Goal: Information Seeking & Learning: Learn about a topic

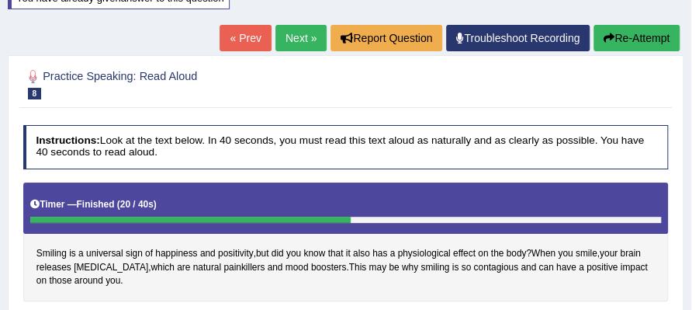
scroll to position [140, 0]
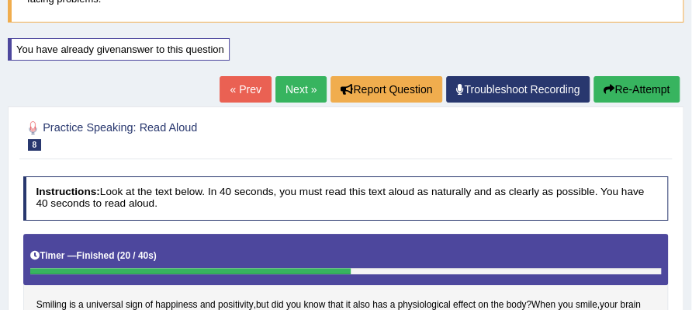
click at [296, 93] on link "Next »" at bounding box center [301, 89] width 51 height 26
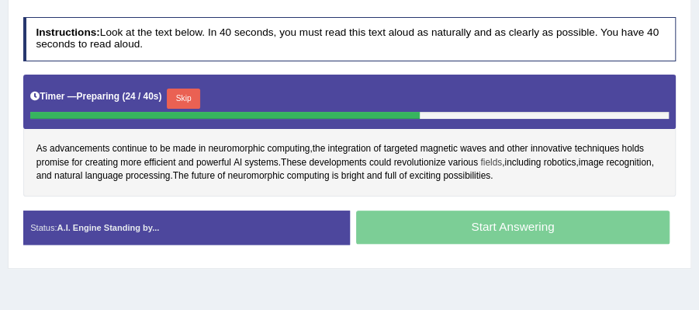
click at [492, 161] on span "fields" at bounding box center [491, 163] width 22 height 14
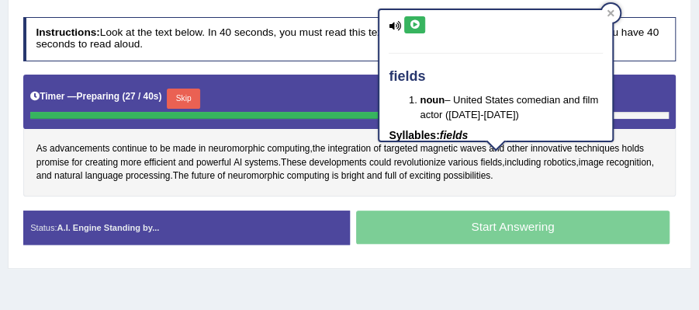
click at [546, 182] on div "As advancements continue to be made in neuromorphic computing , the integration…" at bounding box center [349, 136] width 653 height 122
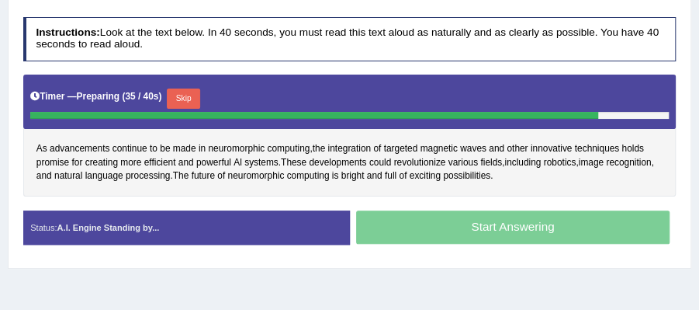
click at [186, 99] on button "Skip" at bounding box center [183, 98] width 33 height 20
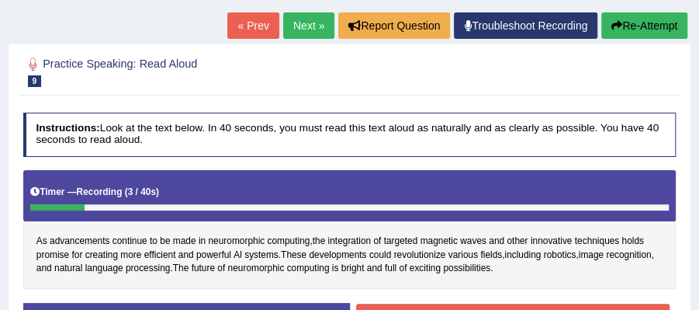
scroll to position [144, 0]
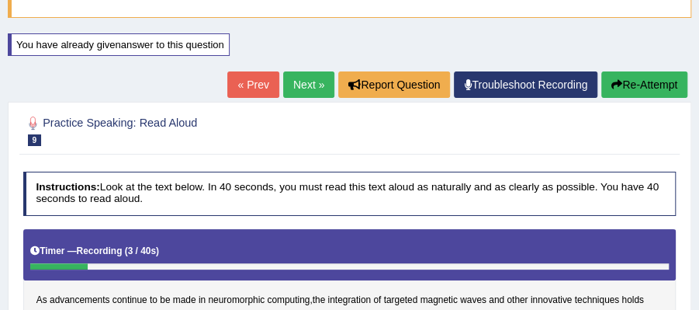
click at [628, 88] on button "Re-Attempt" at bounding box center [644, 84] width 86 height 26
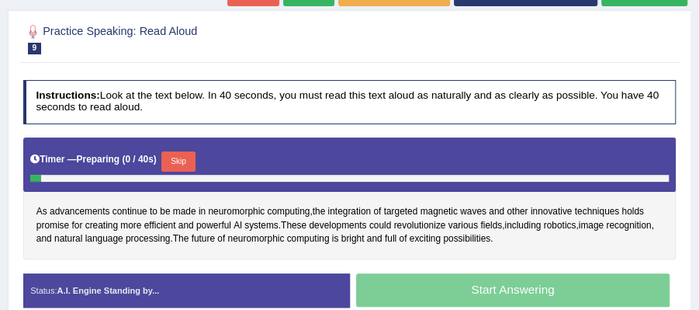
click at [185, 153] on button "Skip" at bounding box center [177, 161] width 33 height 20
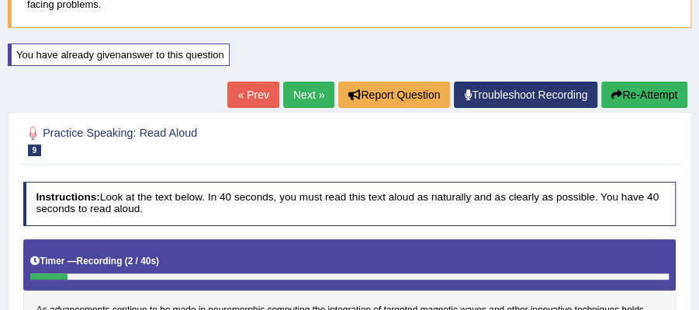
scroll to position [133, 0]
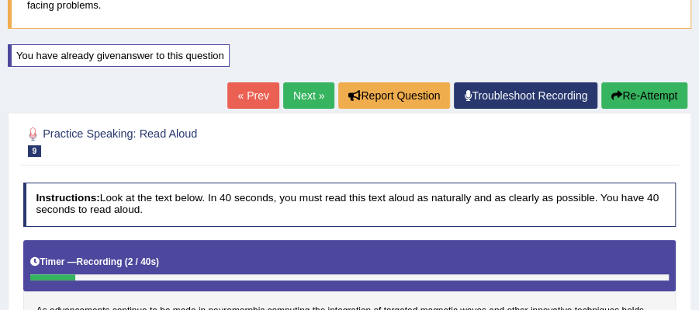
click at [622, 82] on button "Re-Attempt" at bounding box center [644, 95] width 86 height 26
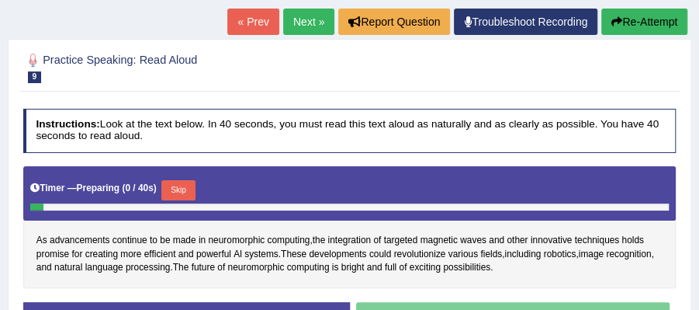
click at [185, 183] on button "Skip" at bounding box center [177, 190] width 33 height 20
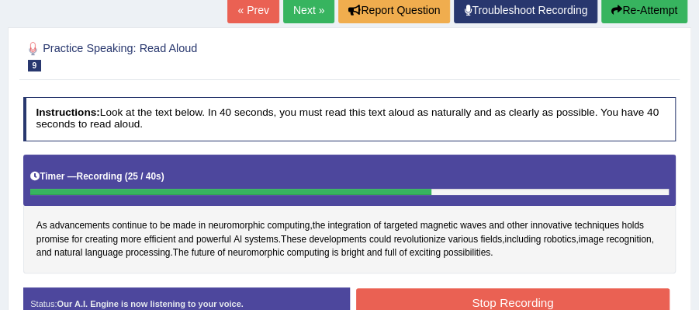
click at [490, 289] on button "Stop Recording" at bounding box center [513, 303] width 314 height 30
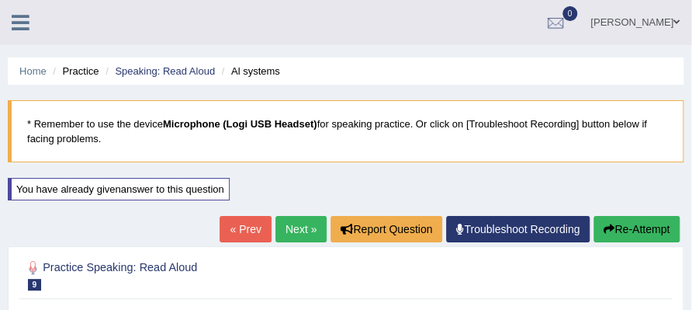
click at [301, 229] on link "Next »" at bounding box center [301, 229] width 51 height 26
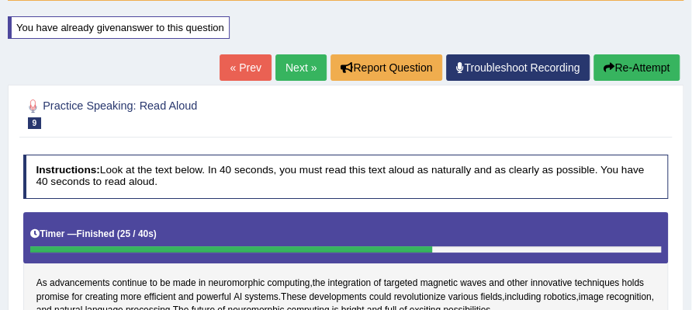
scroll to position [310, 0]
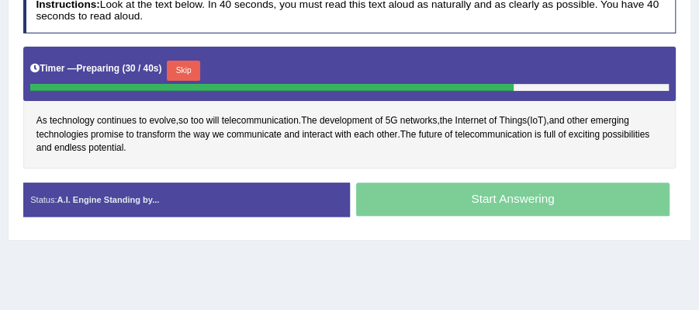
scroll to position [362, 0]
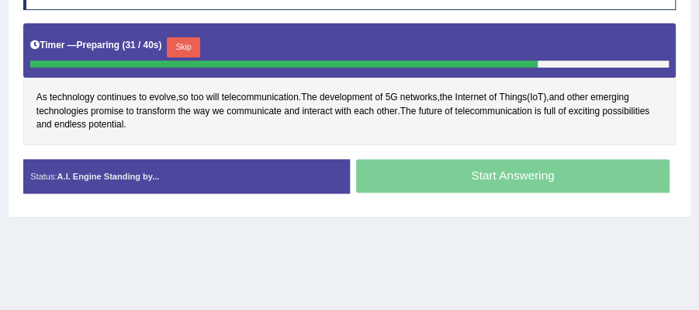
click at [189, 39] on button "Skip" at bounding box center [183, 47] width 33 height 20
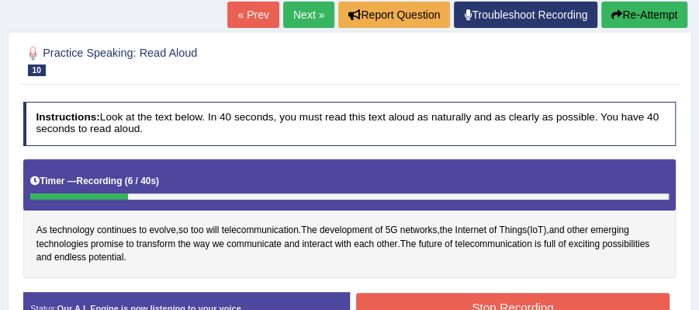
scroll to position [196, 0]
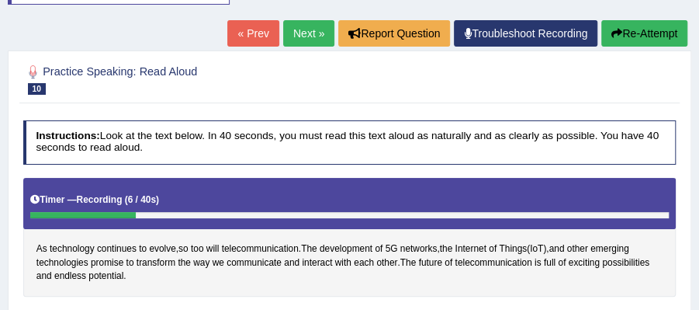
click at [641, 39] on button "Re-Attempt" at bounding box center [644, 33] width 86 height 26
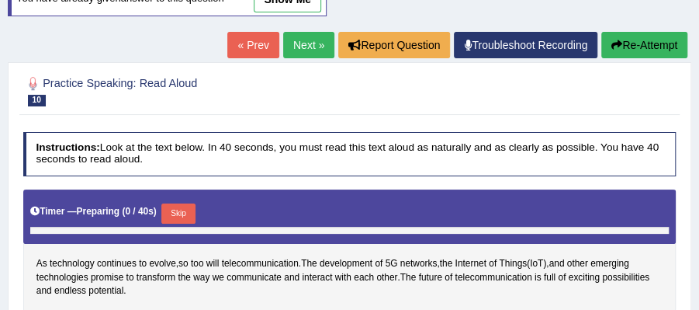
click at [173, 217] on button "Skip" at bounding box center [177, 213] width 33 height 20
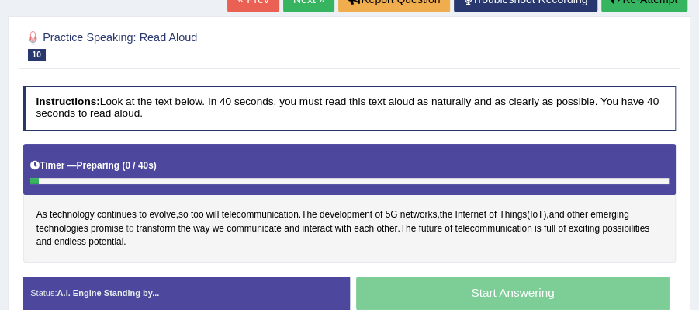
scroll to position [248, 0]
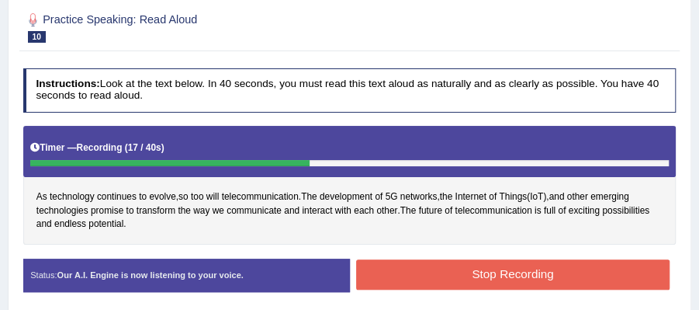
click at [449, 262] on button "Stop Recording" at bounding box center [513, 274] width 314 height 30
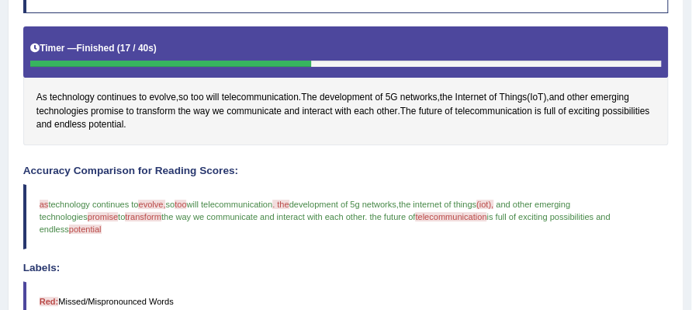
scroll to position [192, 0]
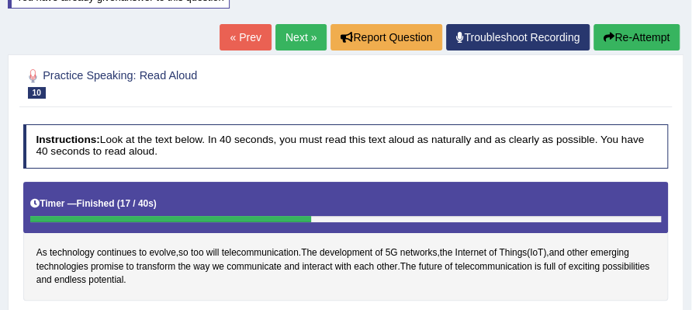
click at [296, 36] on link "Next »" at bounding box center [301, 37] width 51 height 26
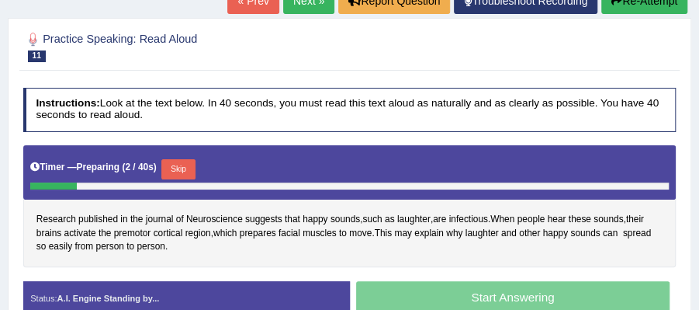
scroll to position [258, 0]
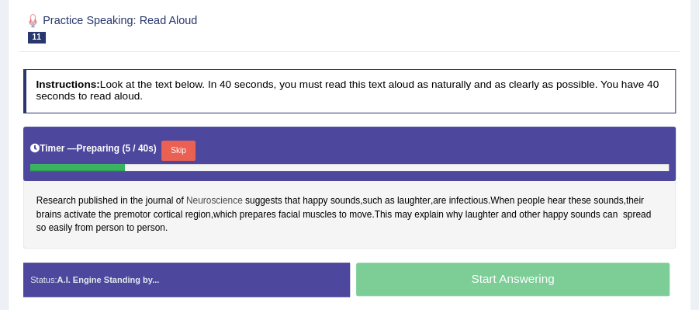
click at [231, 201] on span "Neuroscience" at bounding box center [214, 201] width 57 height 14
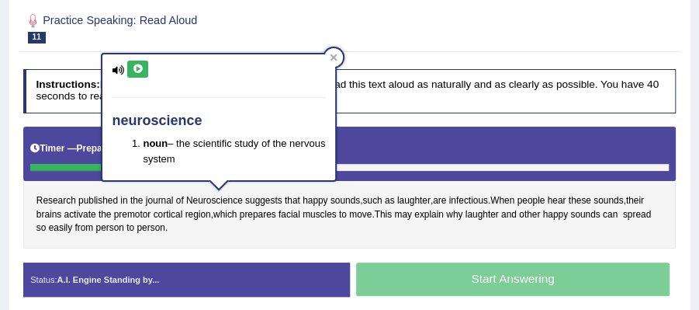
click at [140, 69] on icon at bounding box center [138, 68] width 12 height 9
click at [335, 57] on icon at bounding box center [334, 57] width 7 height 7
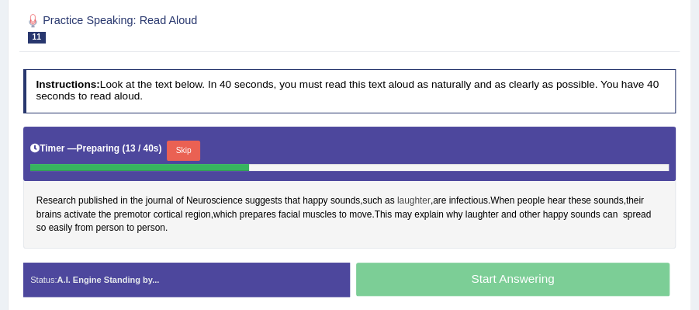
click at [420, 194] on span "laughter" at bounding box center [413, 201] width 33 height 14
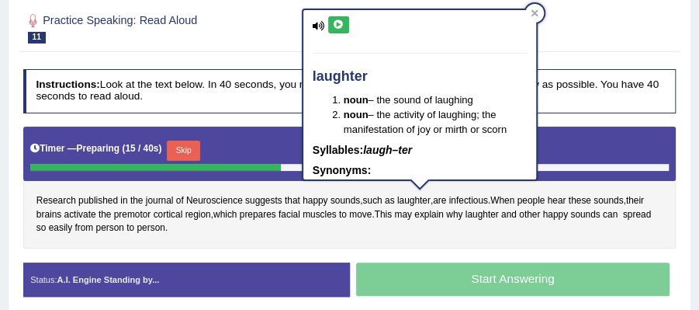
click at [339, 25] on icon at bounding box center [339, 24] width 12 height 9
click at [537, 16] on icon at bounding box center [534, 13] width 7 height 7
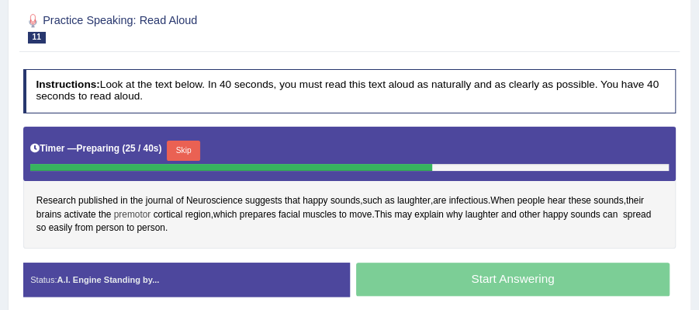
click at [132, 210] on span "premotor" at bounding box center [132, 215] width 37 height 14
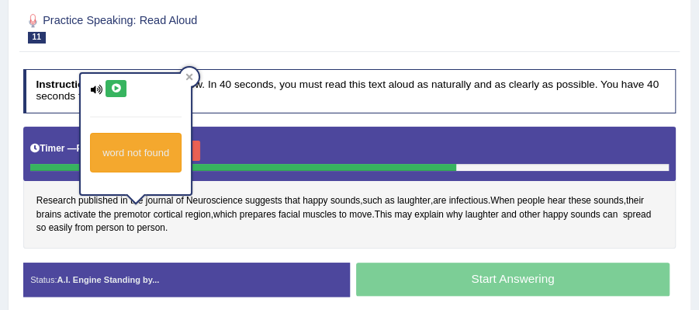
click at [115, 84] on icon at bounding box center [116, 88] width 12 height 9
click at [192, 77] on div at bounding box center [189, 77] width 19 height 19
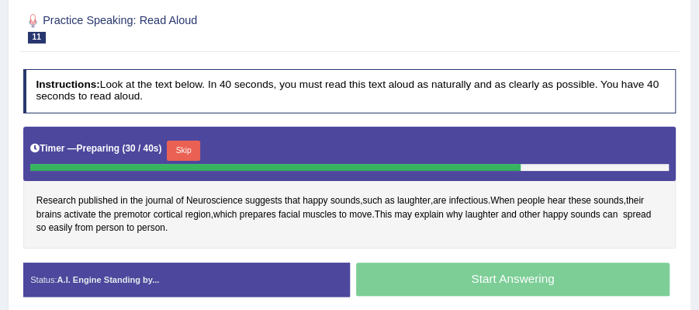
click at [549, 239] on div "Research published in the journal of Neuroscience suggests that happy sounds , …" at bounding box center [349, 188] width 653 height 122
click at [492, 212] on span "laughter" at bounding box center [482, 215] width 33 height 14
click at [556, 227] on div "Research published in the journal of Neuroscience suggests that happy sounds , …" at bounding box center [349, 188] width 653 height 122
click at [185, 143] on button "Skip" at bounding box center [183, 150] width 33 height 20
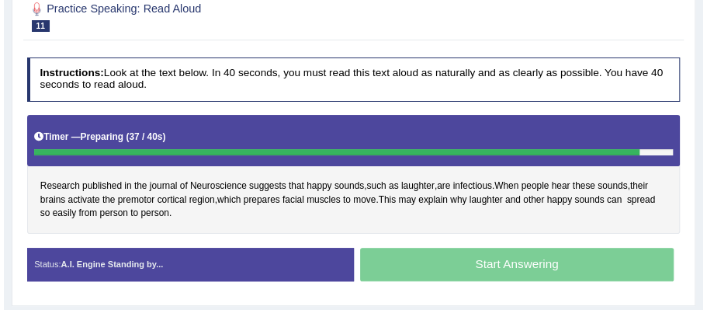
scroll to position [248, 0]
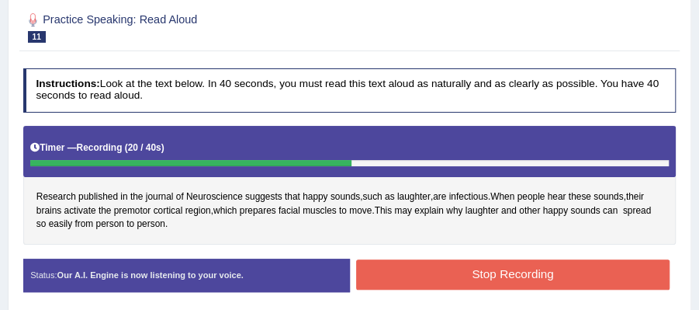
click at [543, 267] on button "Stop Recording" at bounding box center [513, 274] width 314 height 30
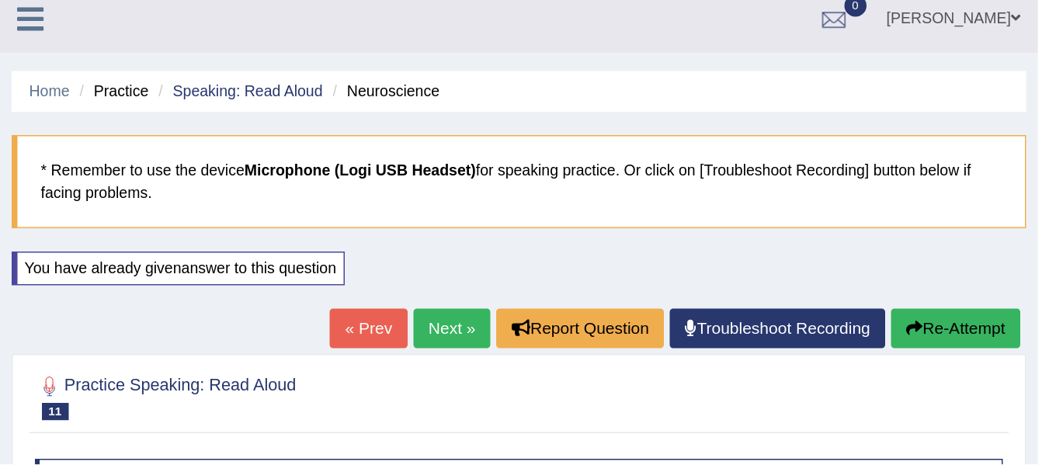
scroll to position [0, 0]
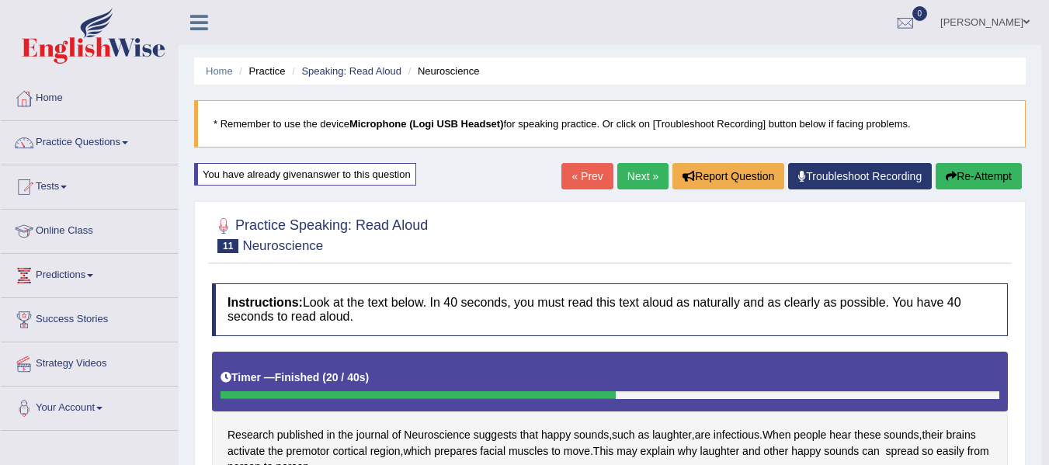
drag, startPoint x: 678, startPoint y: 0, endPoint x: 711, endPoint y: 249, distance: 251.4
click at [698, 249] on div at bounding box center [610, 233] width 796 height 47
click at [116, 150] on link "Practice Questions" at bounding box center [89, 140] width 177 height 39
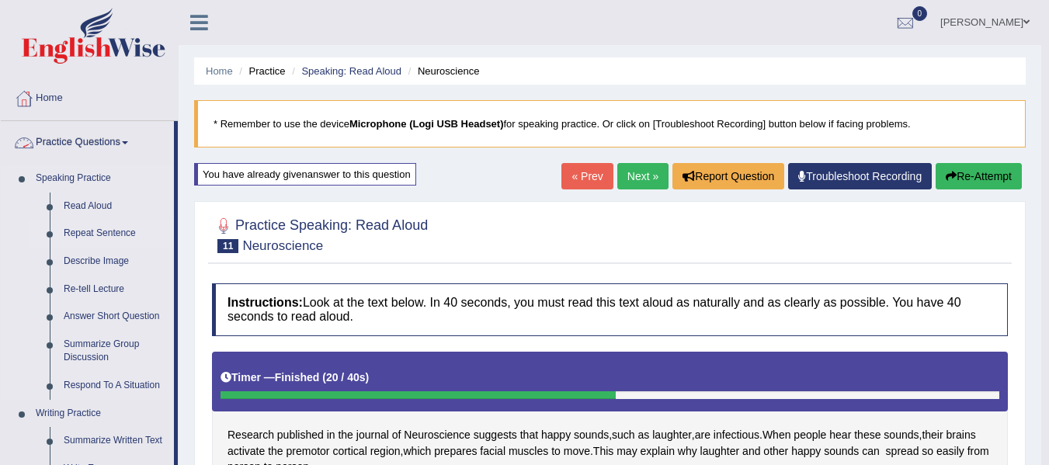
click at [105, 231] on link "Repeat Sentence" at bounding box center [115, 234] width 117 height 28
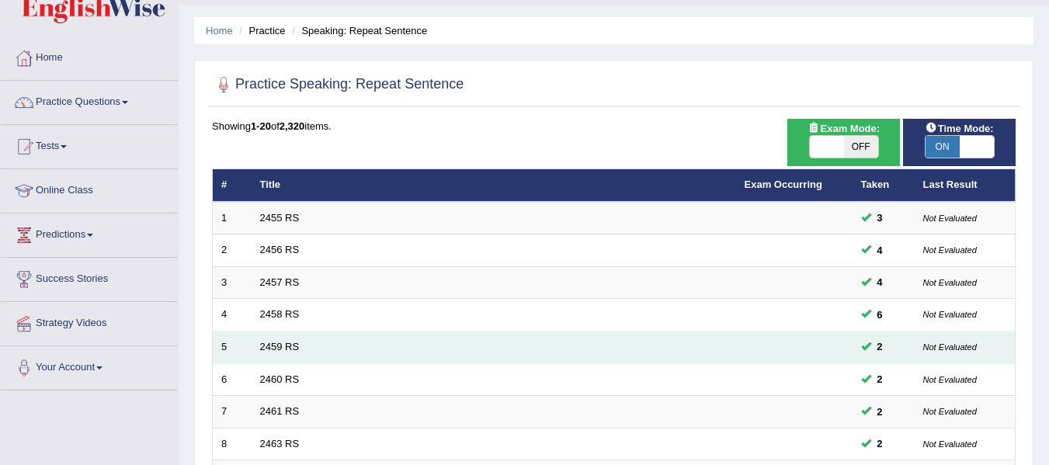
scroll to position [78, 0]
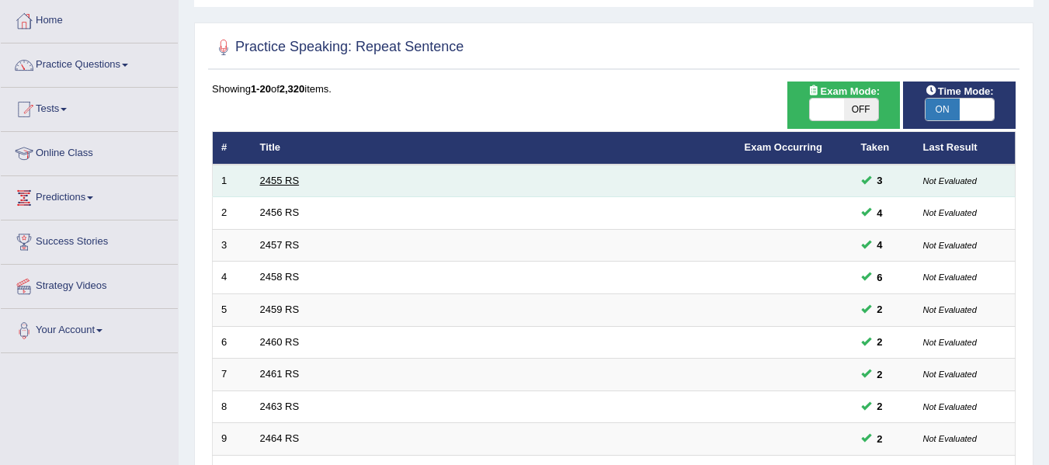
click at [291, 176] on link "2455 RS" at bounding box center [280, 181] width 40 height 12
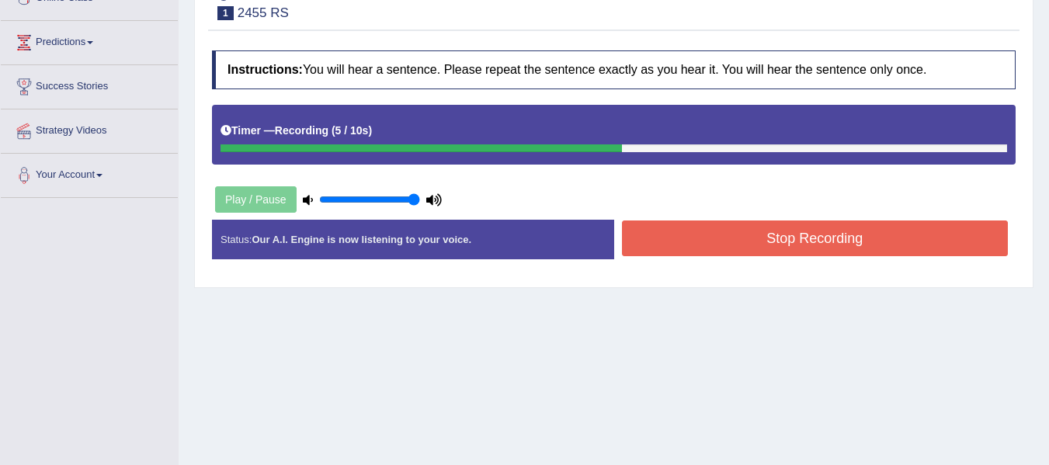
click at [820, 248] on button "Stop Recording" at bounding box center [815, 238] width 386 height 36
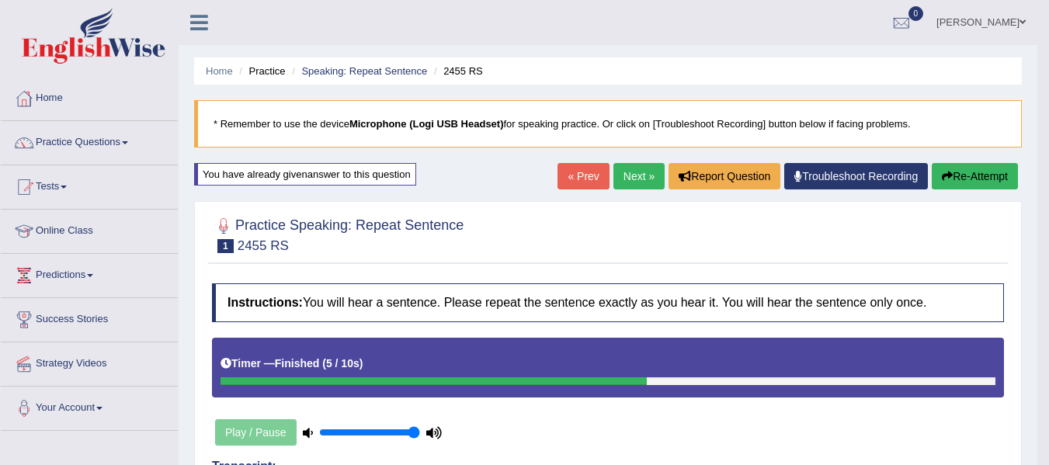
click at [631, 166] on link "Next »" at bounding box center [638, 176] width 51 height 26
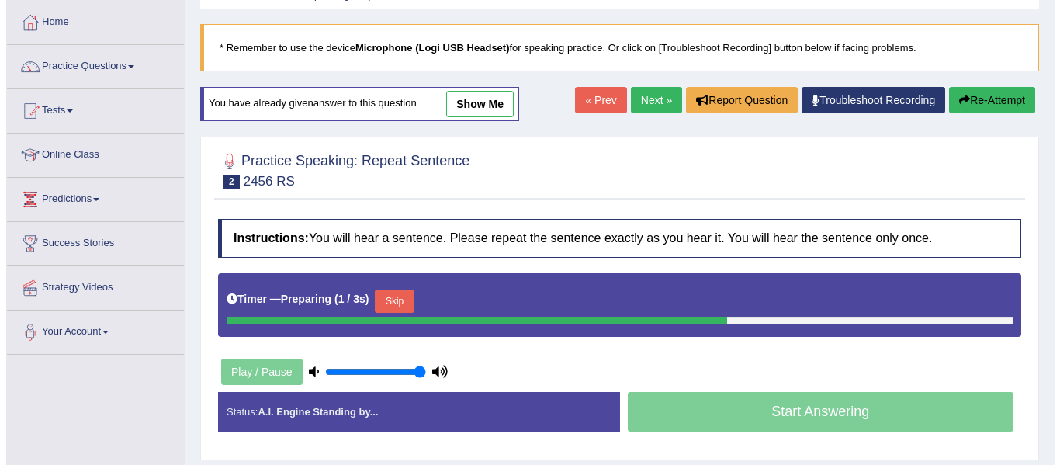
scroll to position [310, 0]
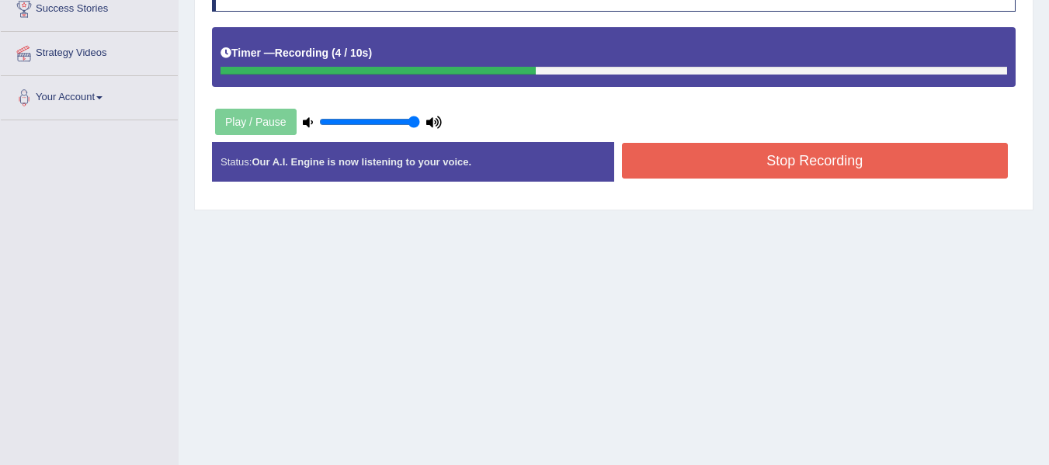
click at [748, 149] on button "Stop Recording" at bounding box center [815, 161] width 386 height 36
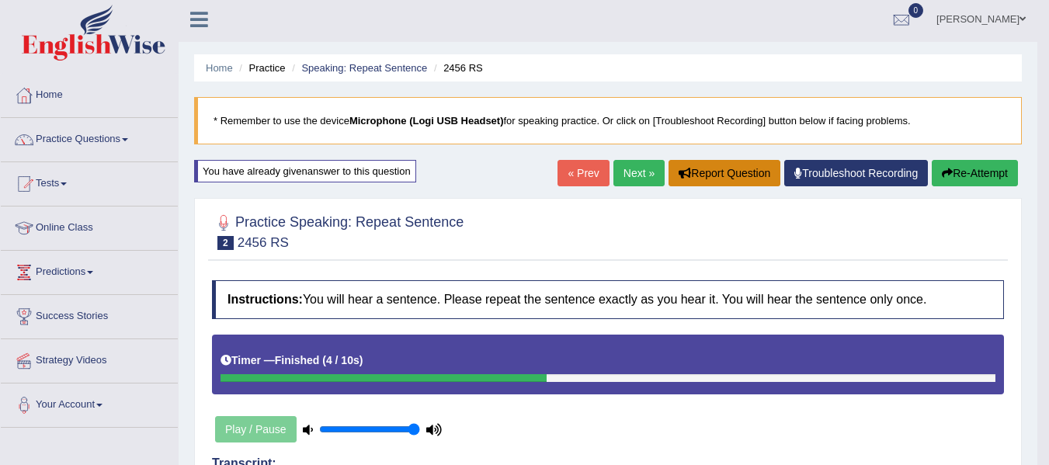
scroll to position [0, 0]
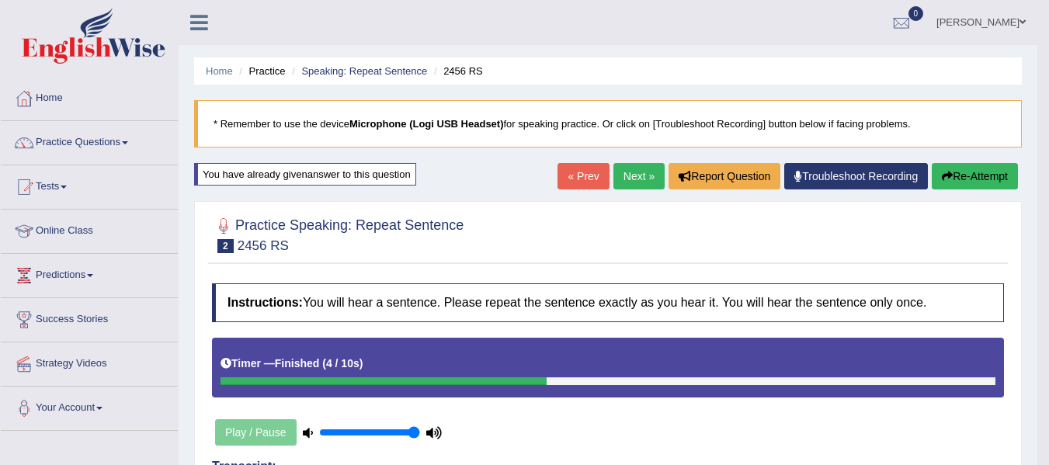
click at [631, 176] on link "Next »" at bounding box center [638, 176] width 51 height 26
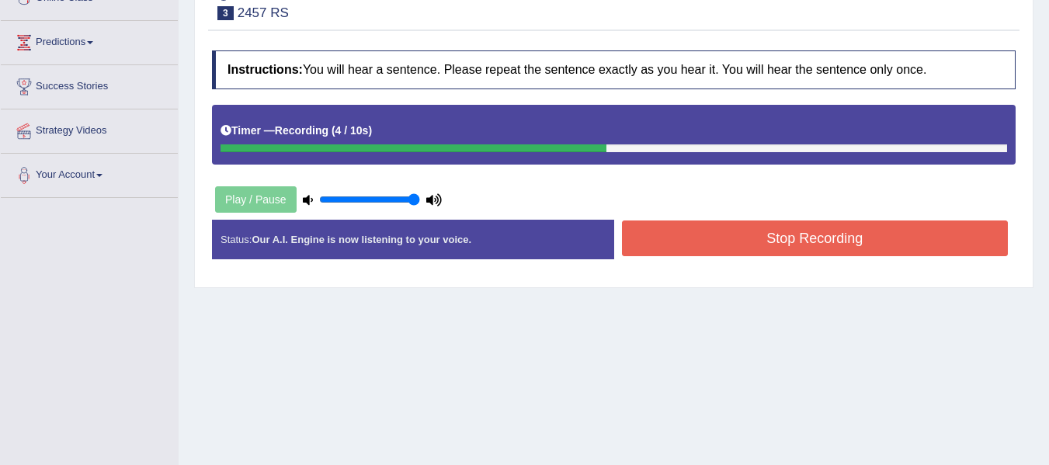
click at [698, 231] on button "Stop Recording" at bounding box center [815, 238] width 386 height 36
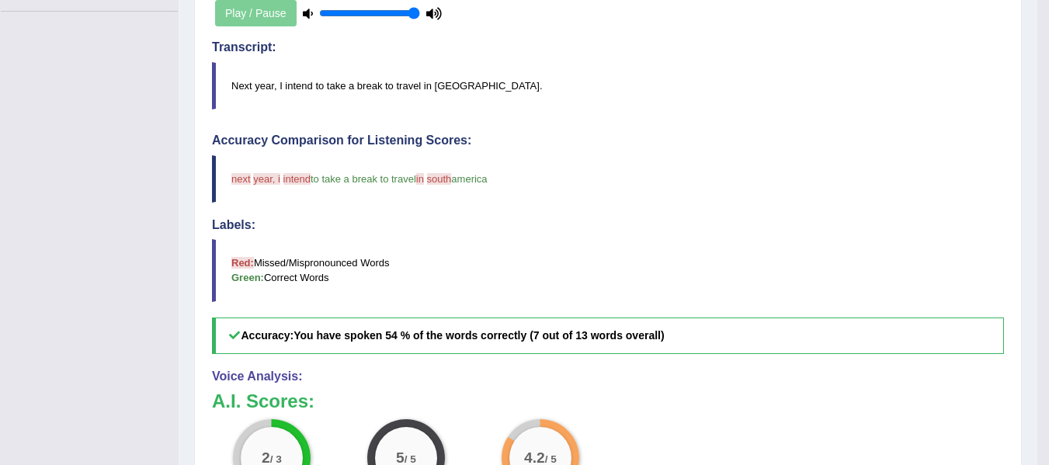
scroll to position [113, 0]
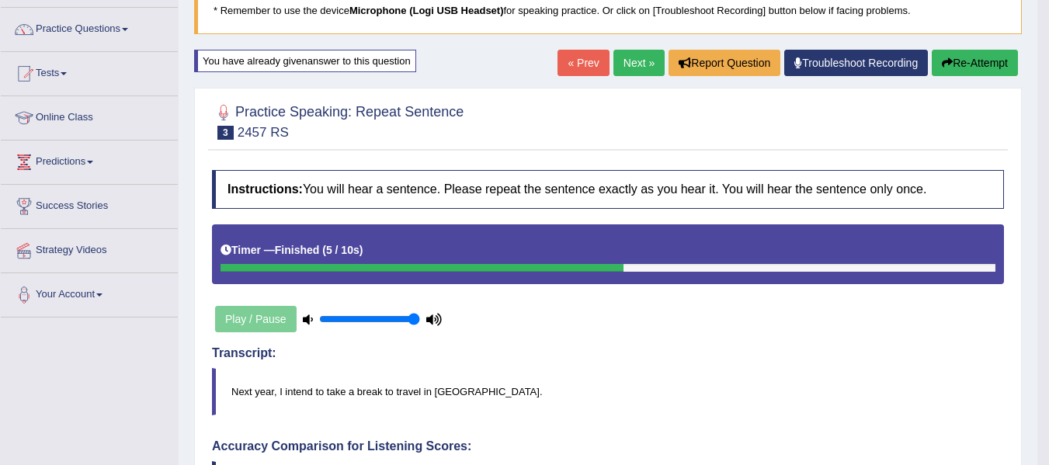
click at [629, 61] on link "Next »" at bounding box center [638, 63] width 51 height 26
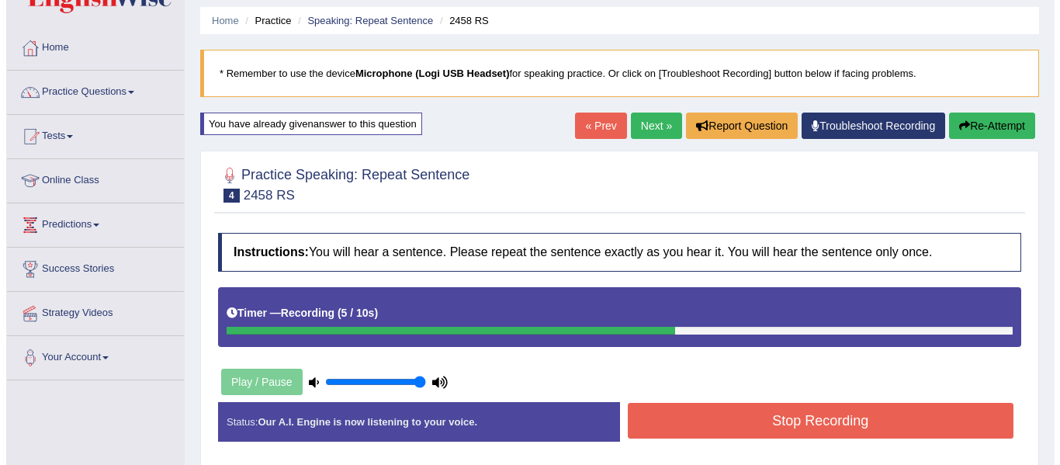
scroll to position [78, 0]
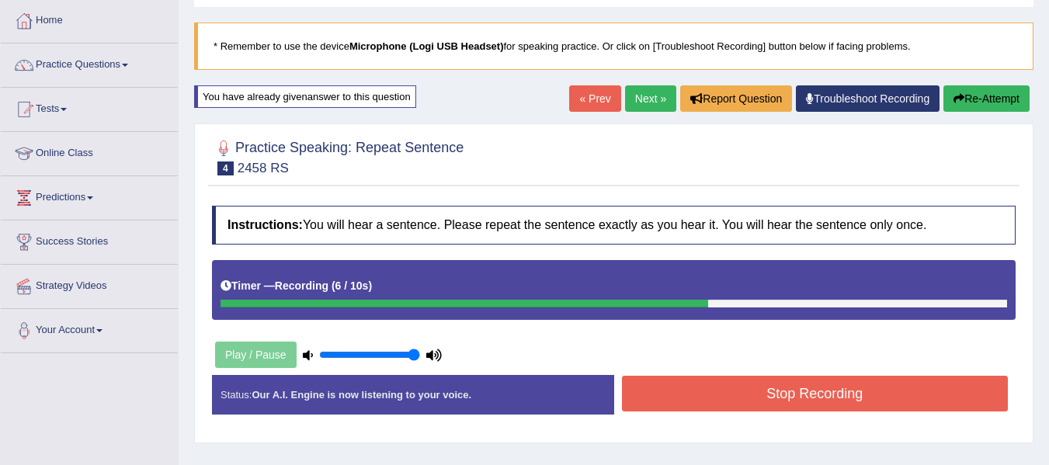
click at [750, 387] on button "Stop Recording" at bounding box center [815, 394] width 386 height 36
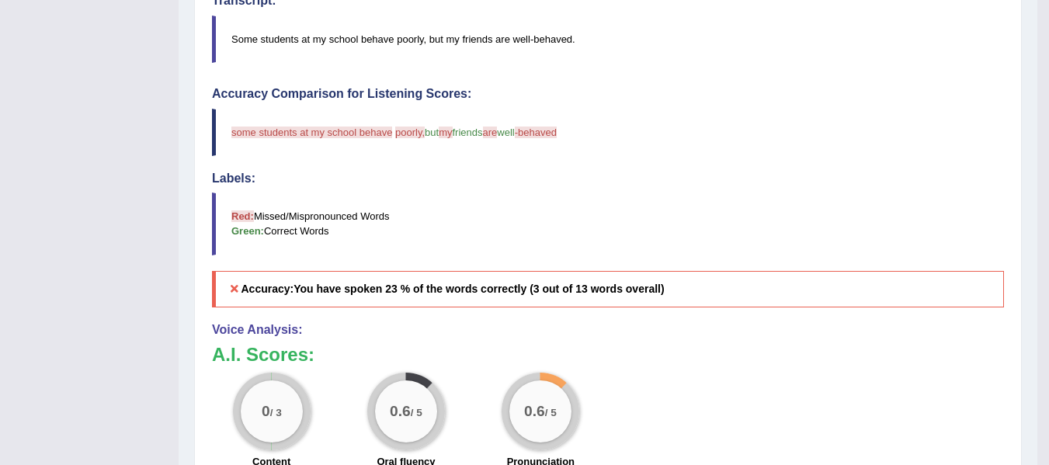
scroll to position [0, 0]
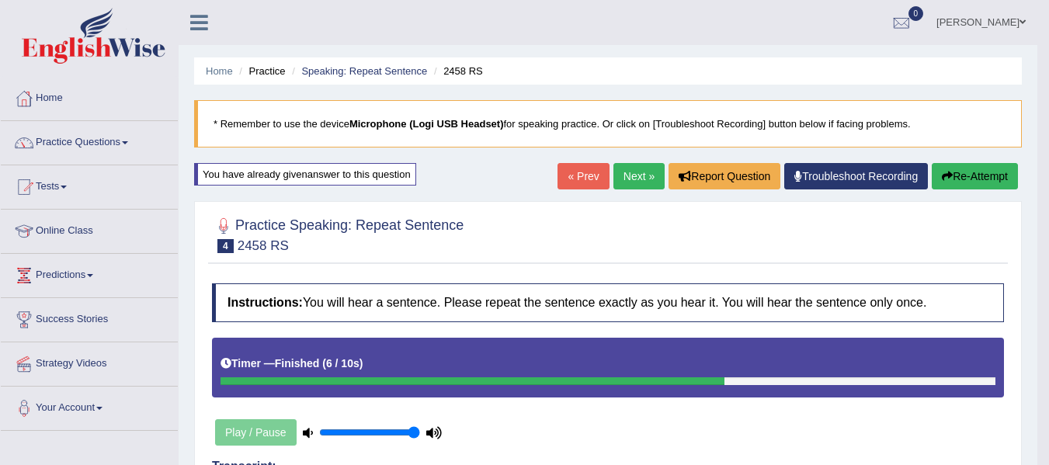
click at [645, 174] on link "Next »" at bounding box center [638, 176] width 51 height 26
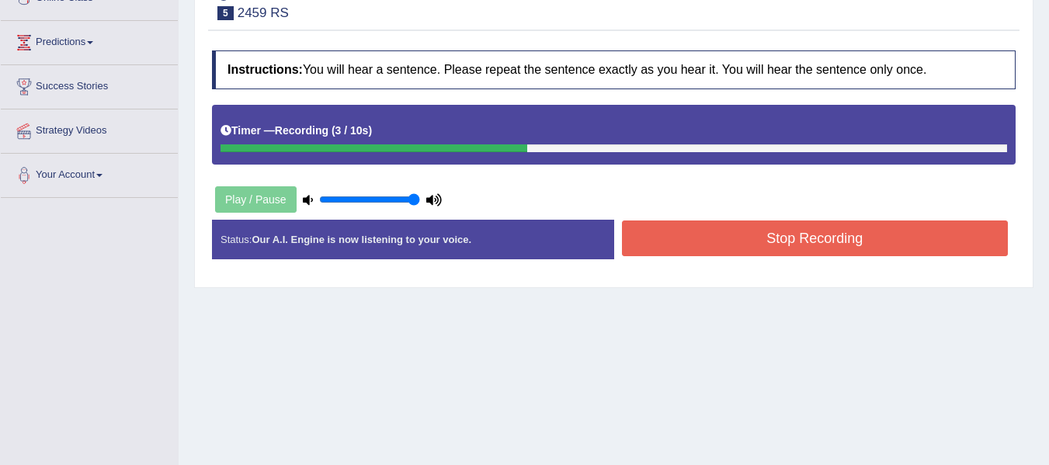
click at [700, 247] on button "Stop Recording" at bounding box center [815, 238] width 386 height 36
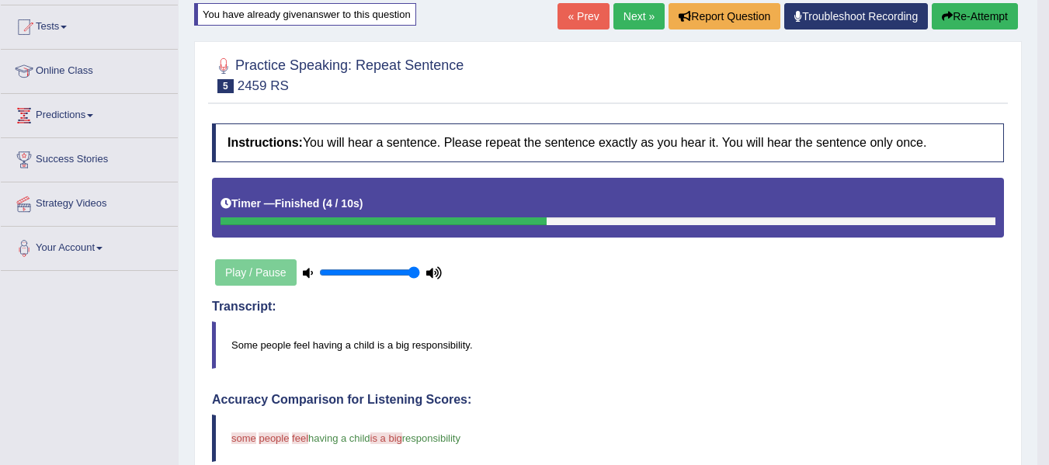
scroll to position [132, 0]
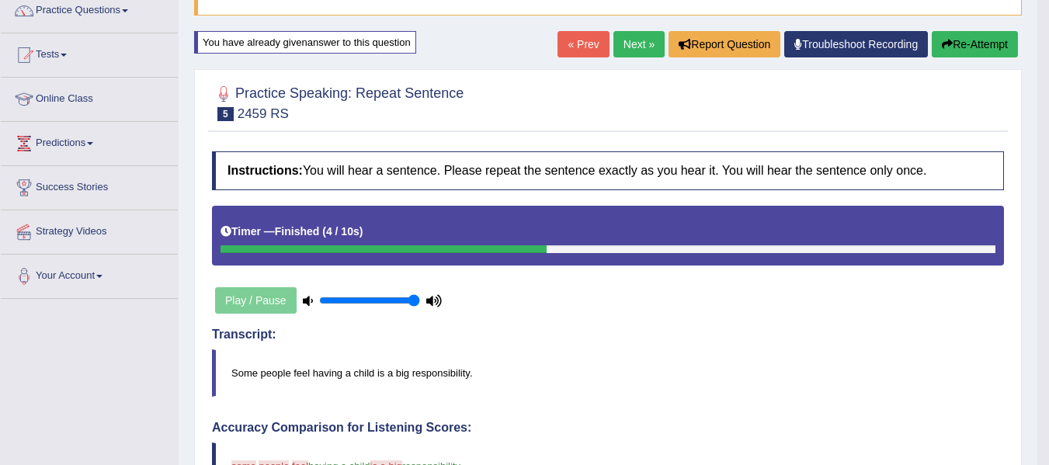
click at [956, 47] on button "Re-Attempt" at bounding box center [974, 44] width 86 height 26
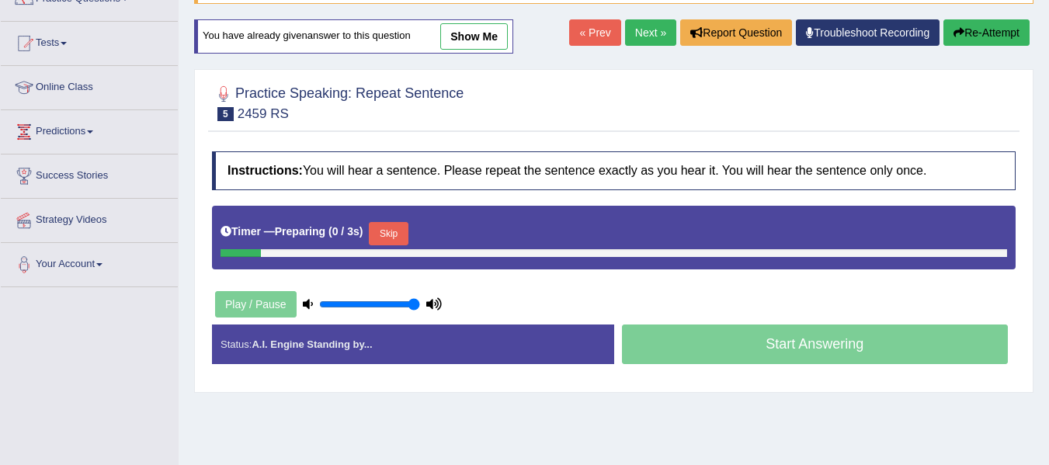
scroll to position [132, 0]
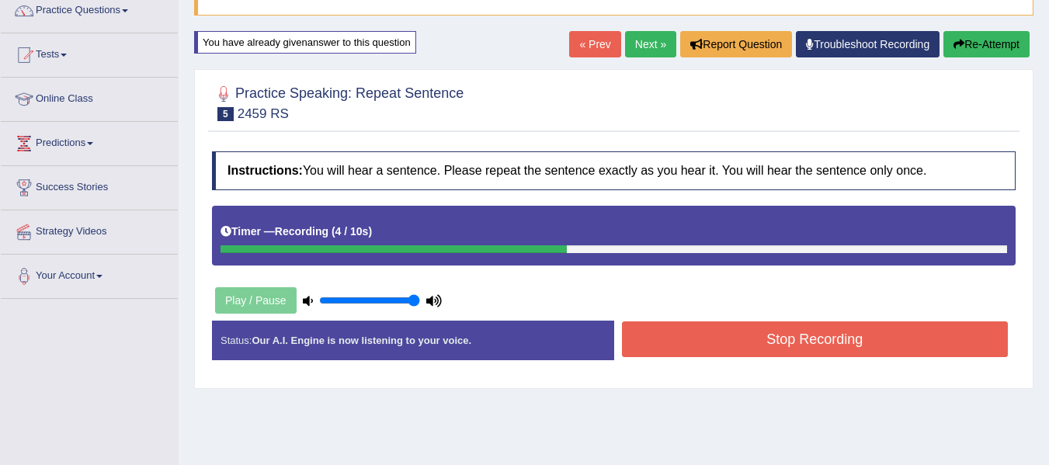
click at [797, 340] on button "Stop Recording" at bounding box center [815, 339] width 386 height 36
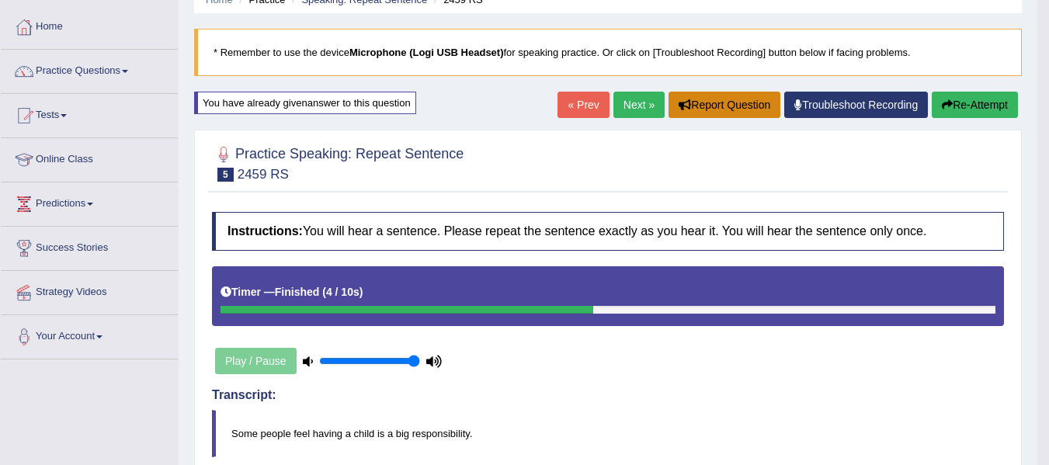
scroll to position [0, 0]
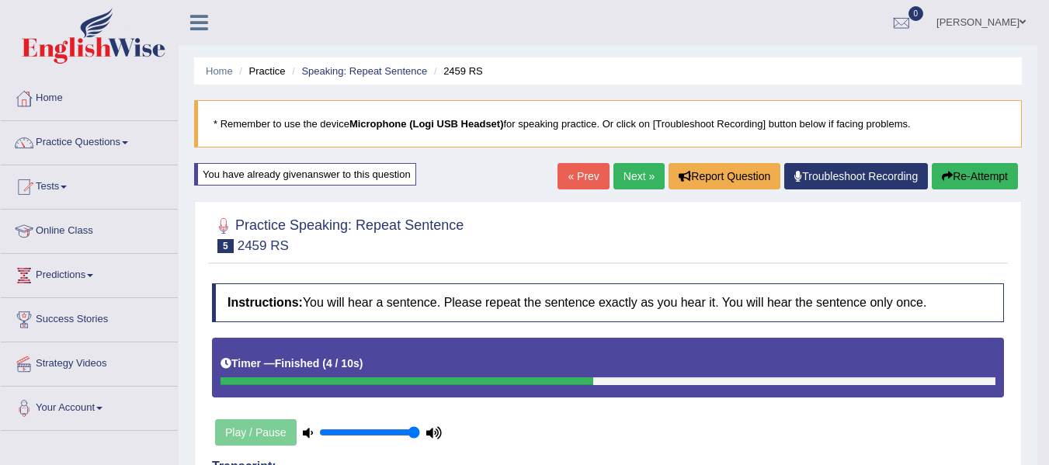
click at [639, 184] on link "Next »" at bounding box center [638, 176] width 51 height 26
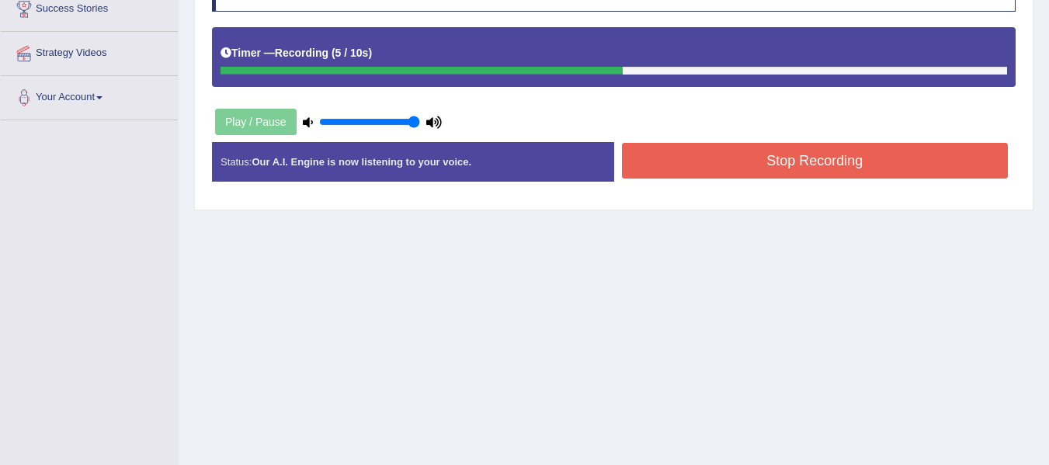
click at [739, 165] on button "Stop Recording" at bounding box center [815, 161] width 386 height 36
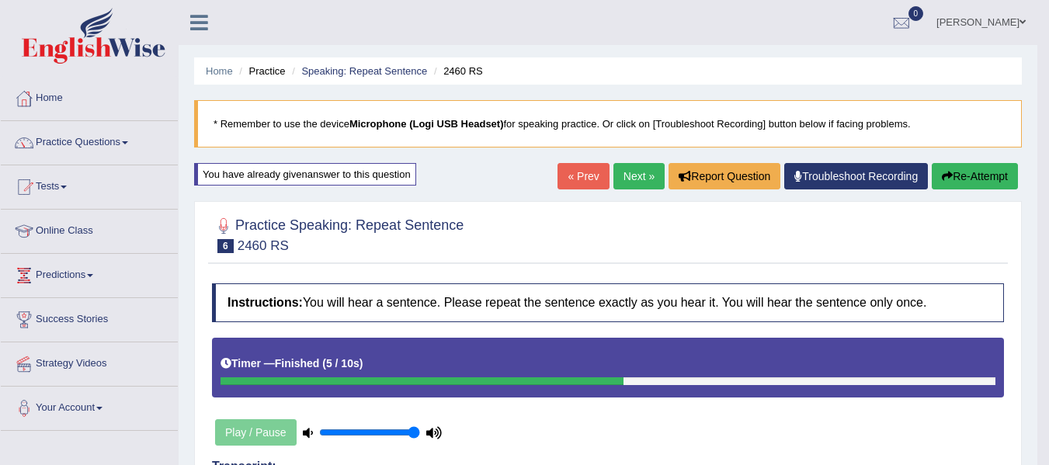
click at [618, 164] on link "Next »" at bounding box center [638, 176] width 51 height 26
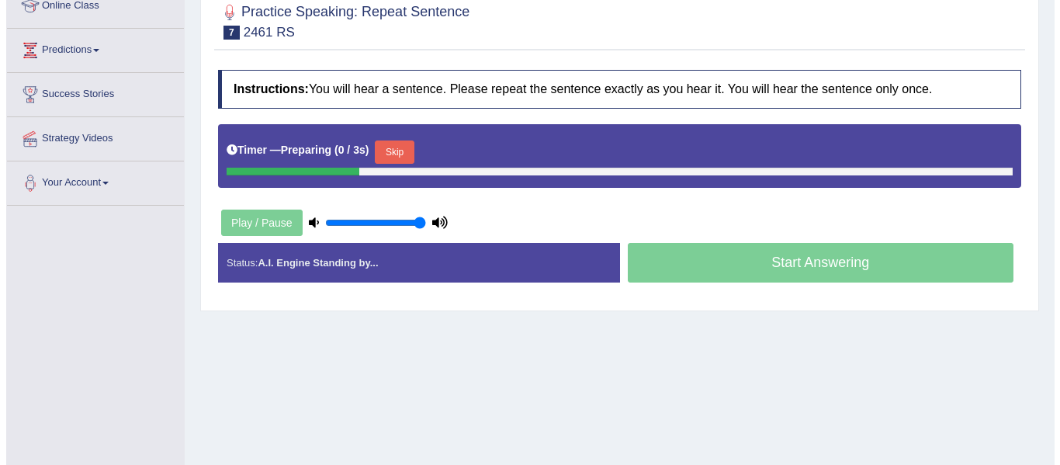
scroll to position [233, 0]
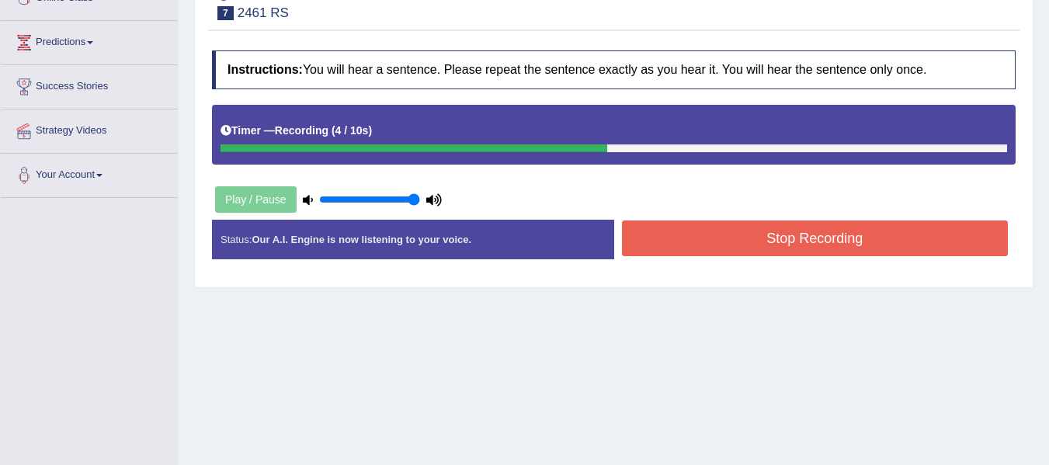
click at [747, 233] on button "Stop Recording" at bounding box center [815, 238] width 386 height 36
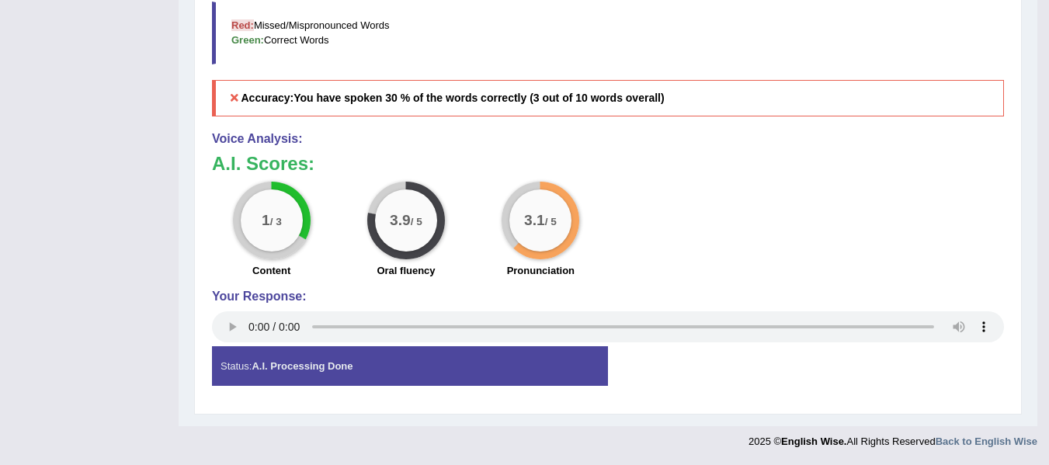
scroll to position [36, 0]
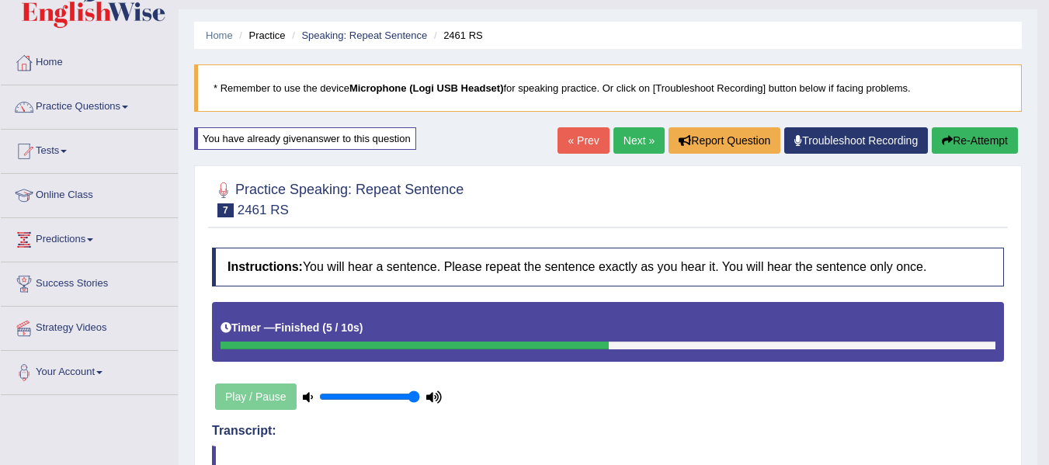
click at [943, 139] on icon "button" at bounding box center [946, 140] width 11 height 11
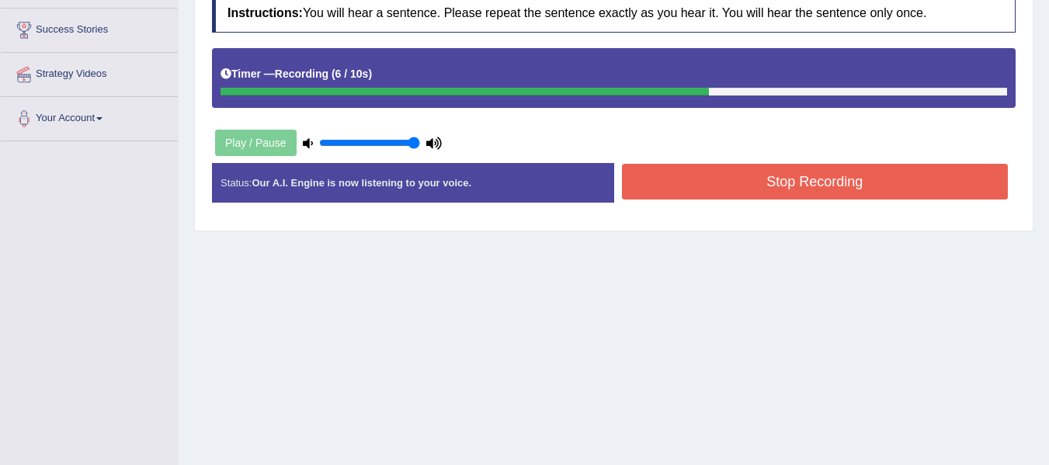
click at [778, 185] on button "Stop Recording" at bounding box center [815, 182] width 386 height 36
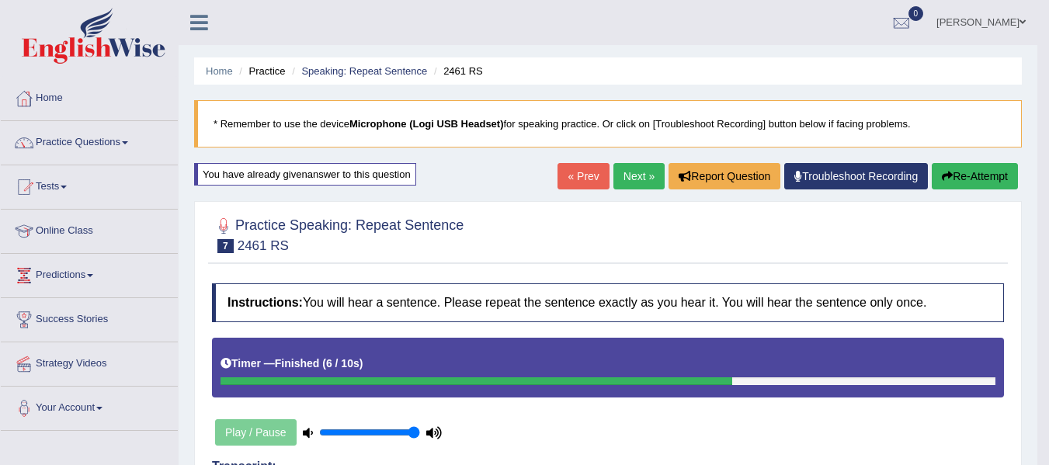
click at [615, 169] on link "Next »" at bounding box center [638, 176] width 51 height 26
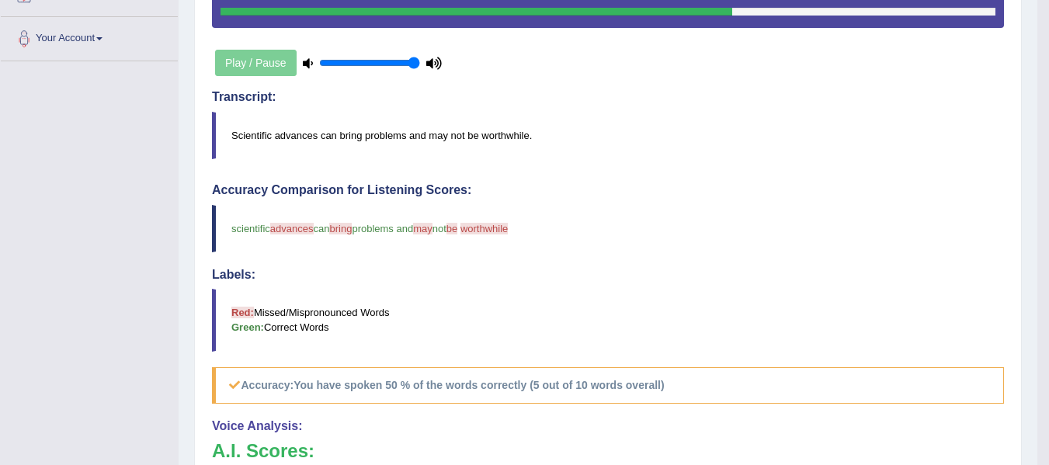
scroll to position [388, 0]
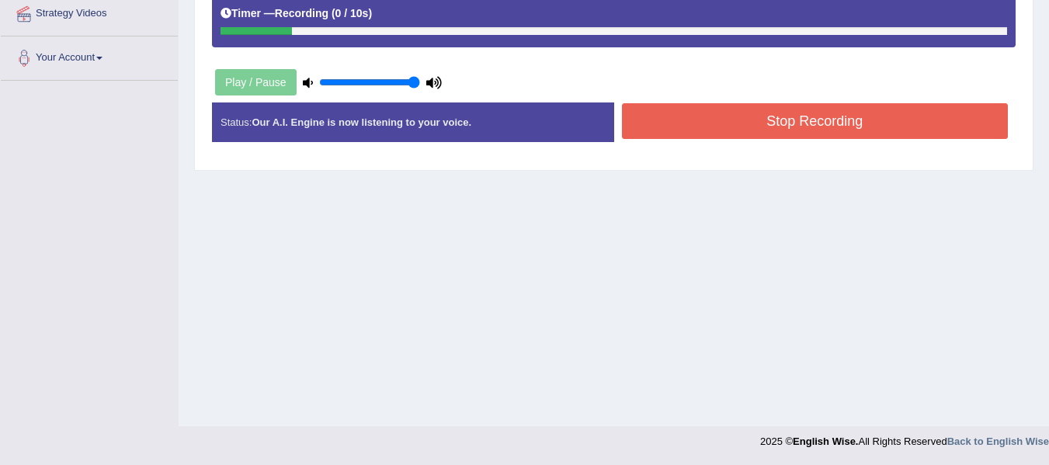
scroll to position [272, 0]
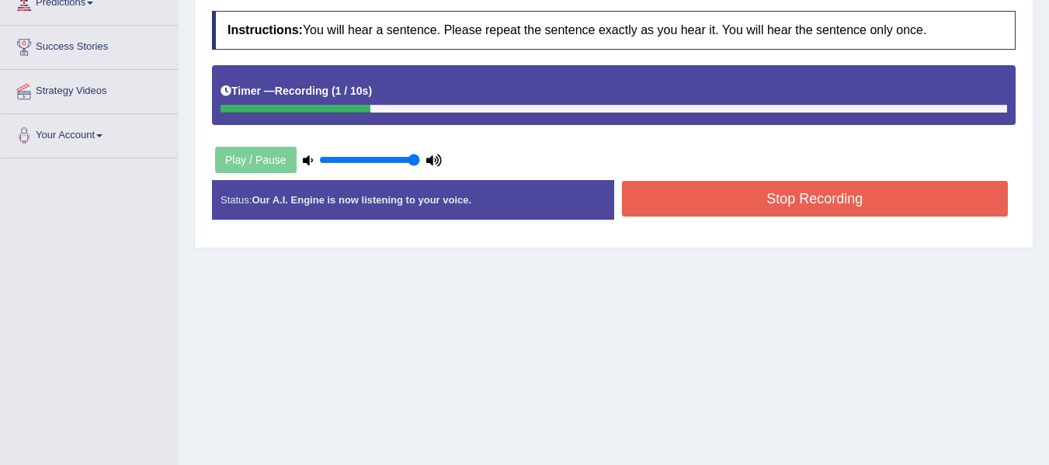
click at [715, 192] on button "Stop Recording" at bounding box center [815, 199] width 386 height 36
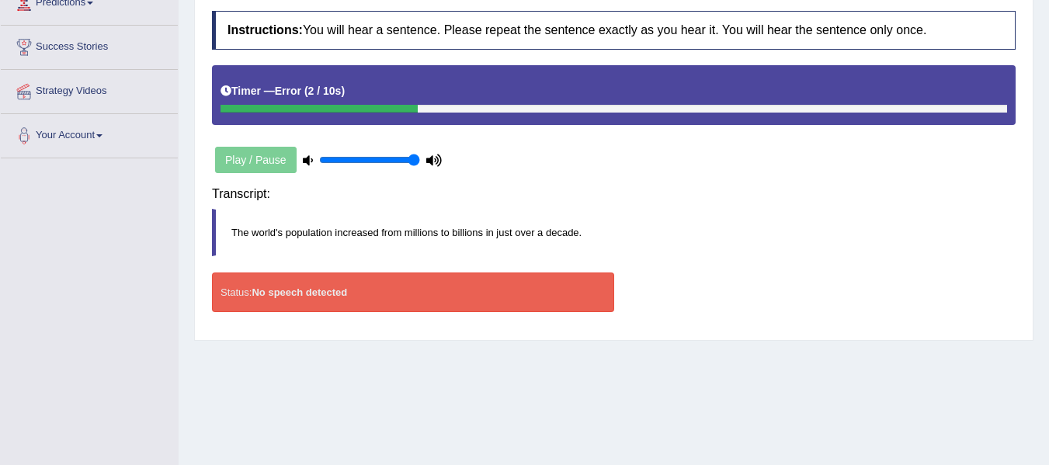
scroll to position [117, 0]
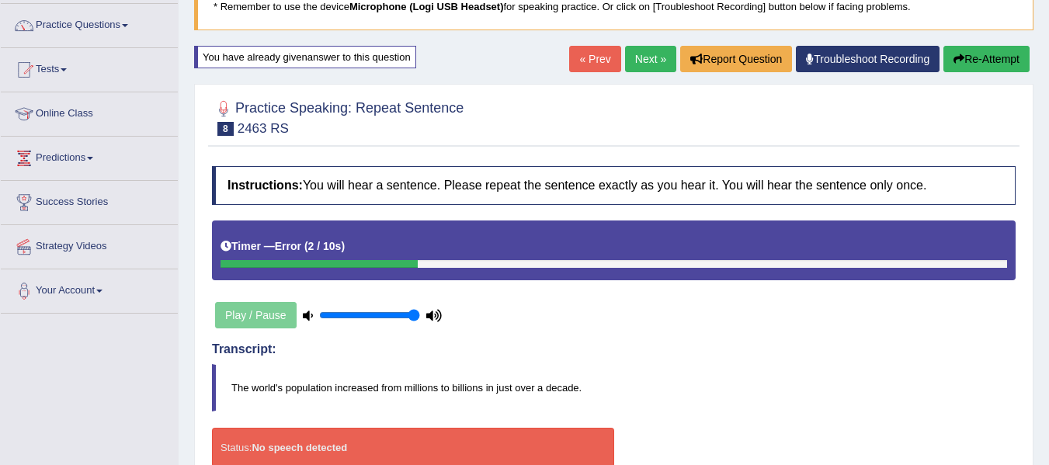
click at [953, 58] on icon "button" at bounding box center [958, 59] width 11 height 11
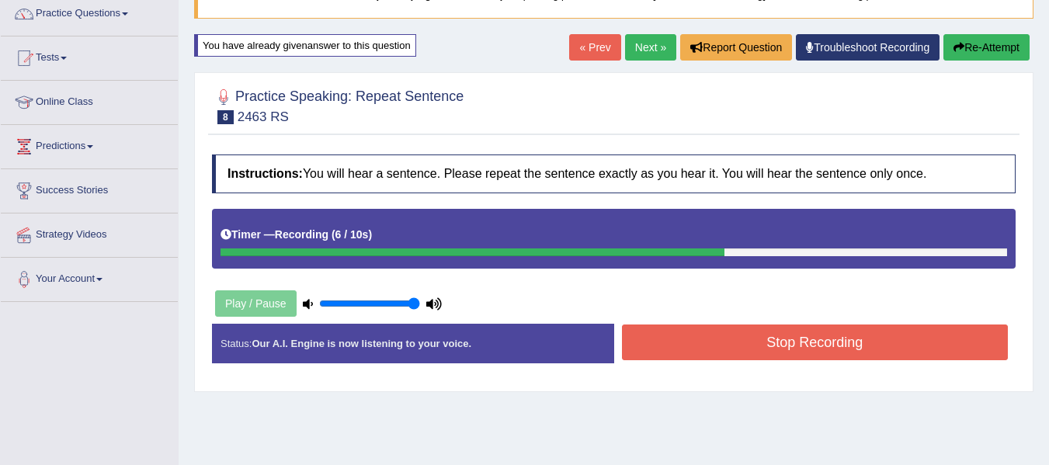
click at [834, 341] on button "Stop Recording" at bounding box center [815, 342] width 386 height 36
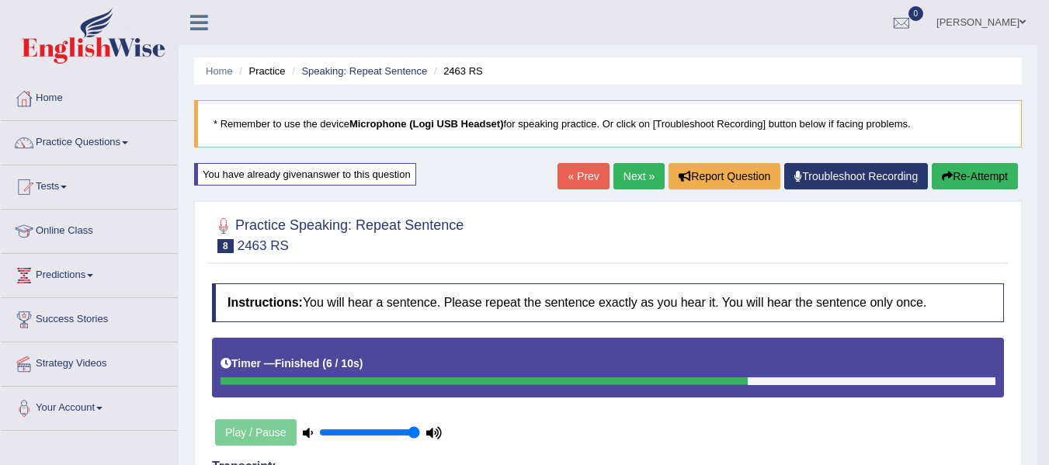
click at [966, 165] on button "Re-Attempt" at bounding box center [974, 176] width 86 height 26
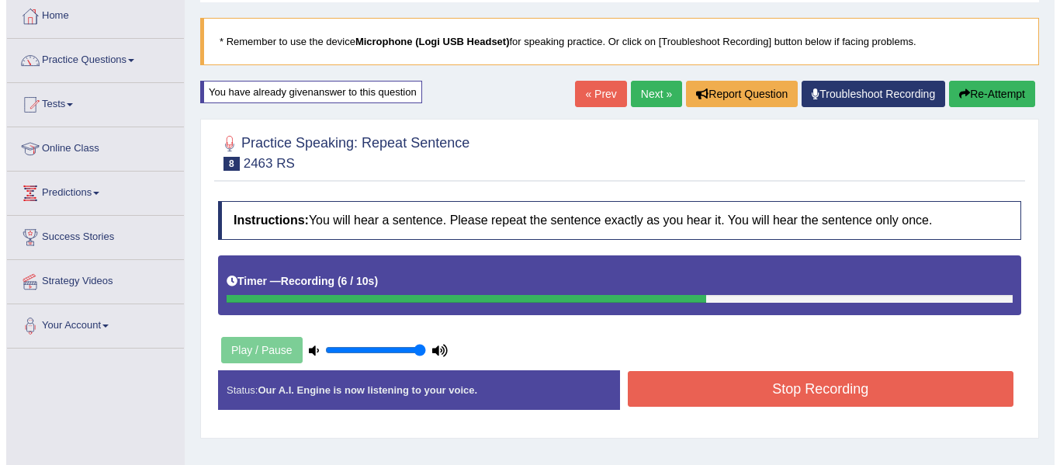
scroll to position [233, 0]
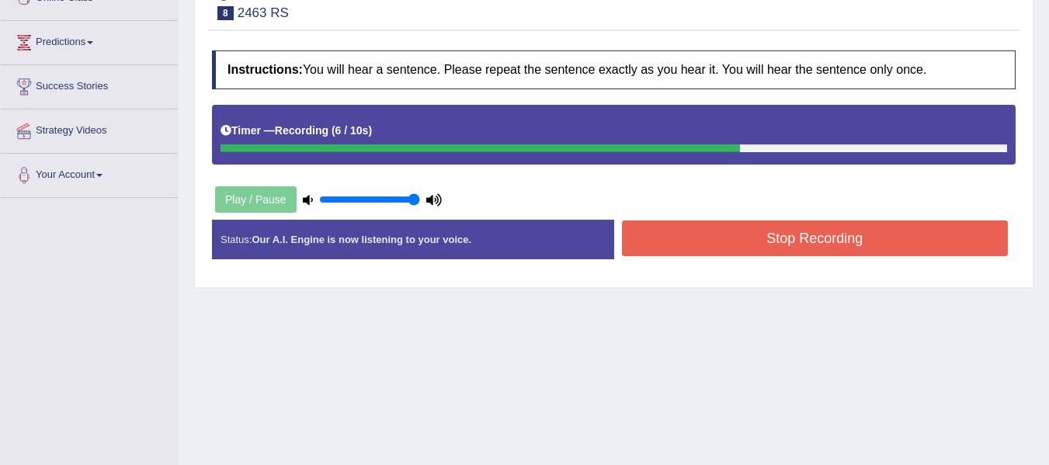
click at [840, 248] on button "Stop Recording" at bounding box center [815, 238] width 386 height 36
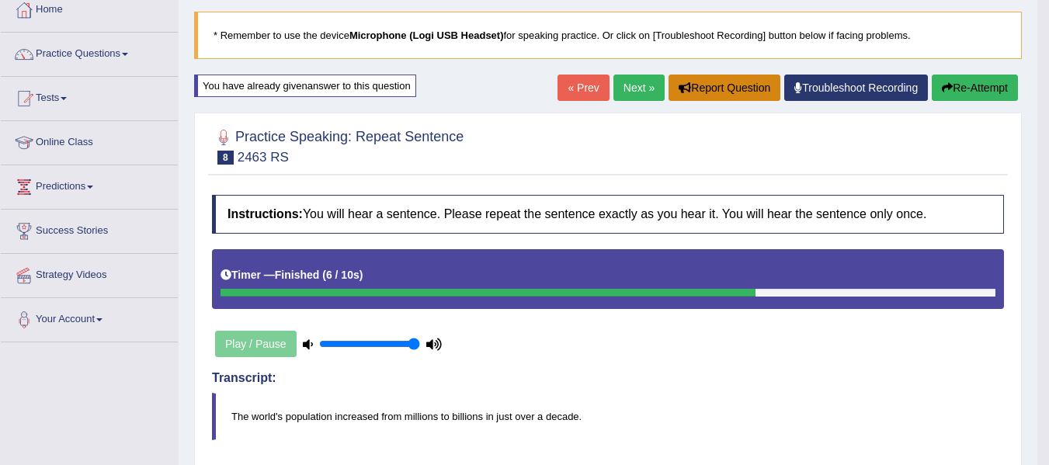
scroll to position [0, 0]
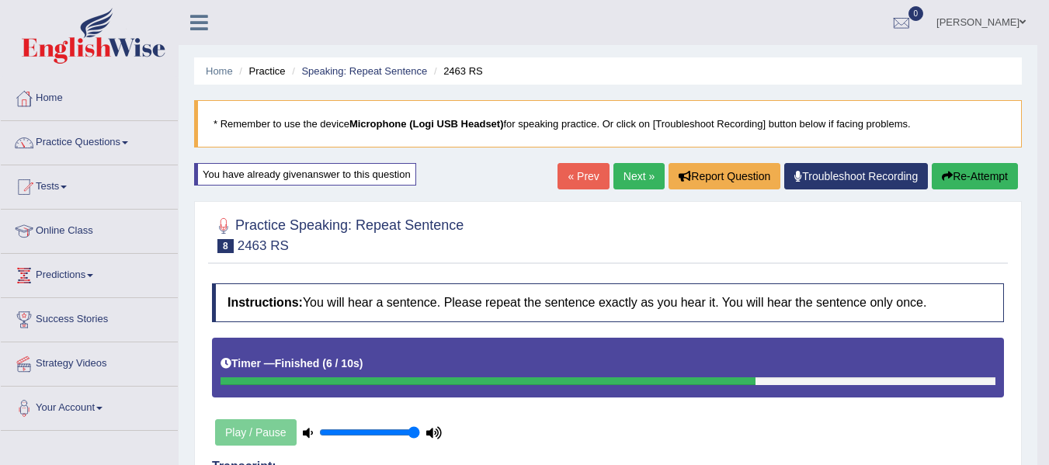
click at [628, 175] on link "Next »" at bounding box center [638, 176] width 51 height 26
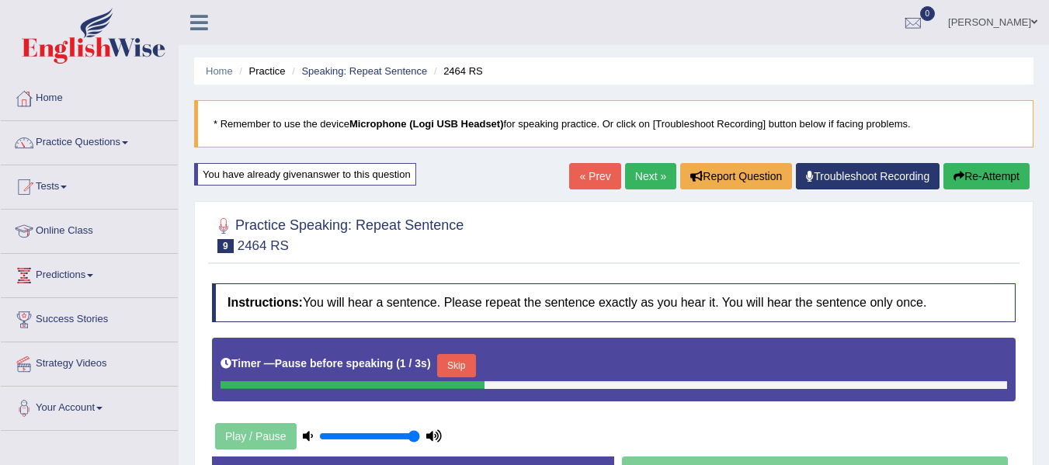
click at [653, 185] on link "Next »" at bounding box center [650, 176] width 51 height 26
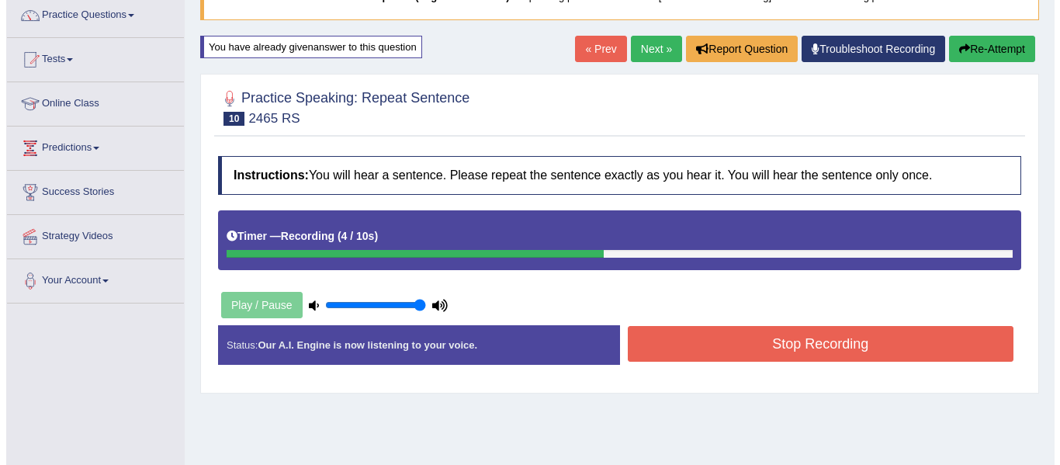
scroll to position [233, 0]
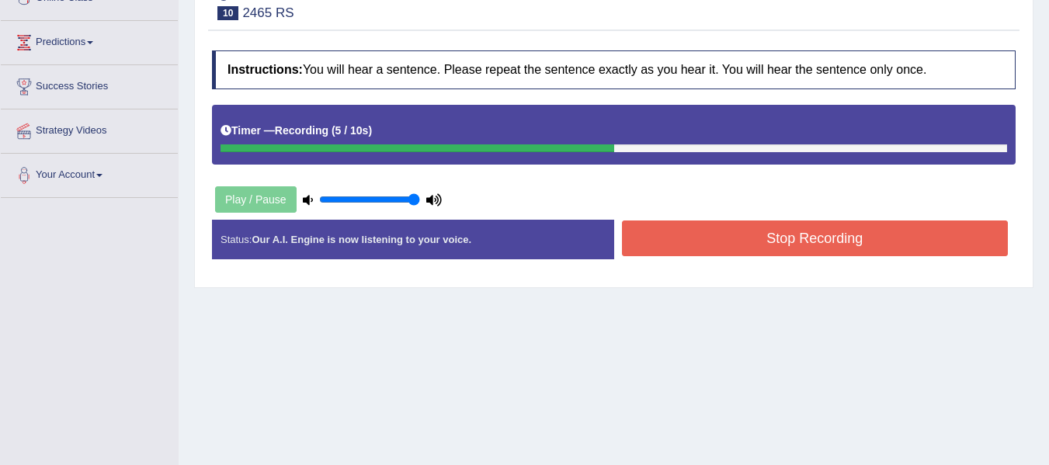
click at [774, 232] on button "Stop Recording" at bounding box center [815, 238] width 386 height 36
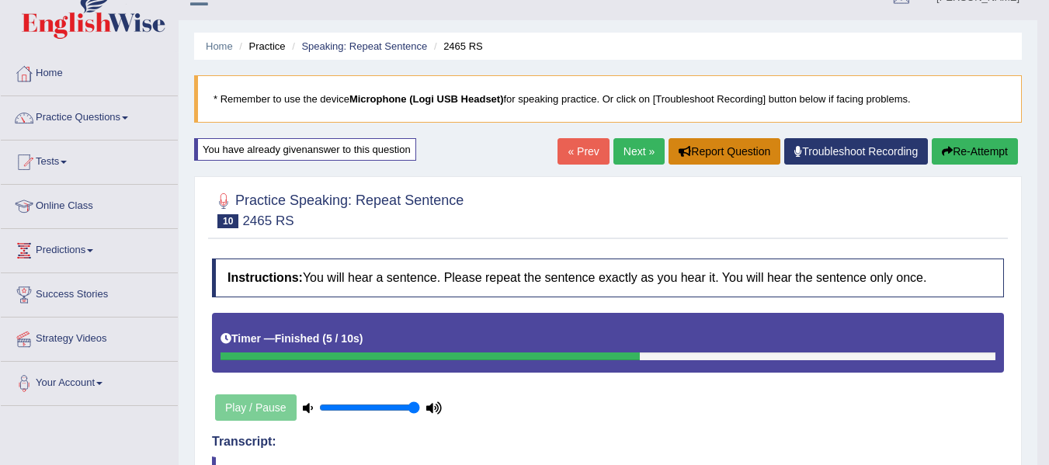
scroll to position [0, 0]
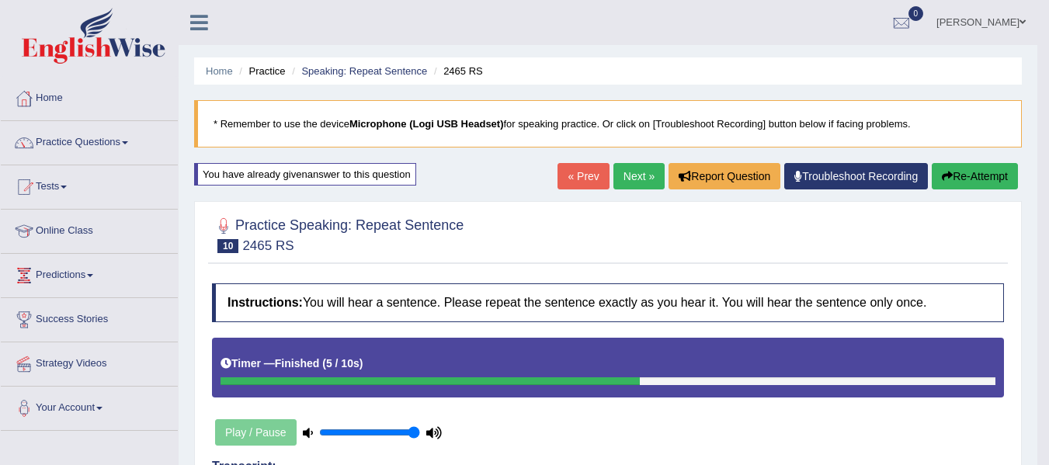
click at [638, 179] on link "Next »" at bounding box center [638, 176] width 51 height 26
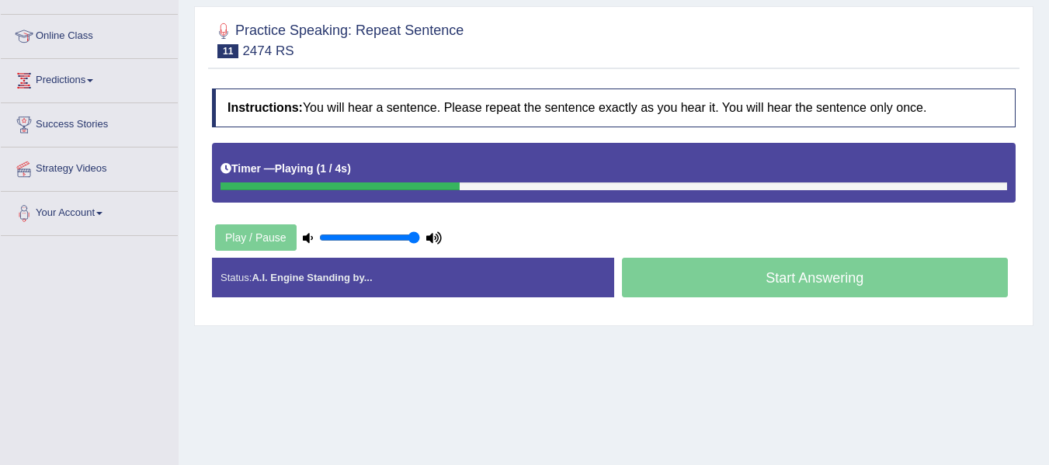
scroll to position [117, 0]
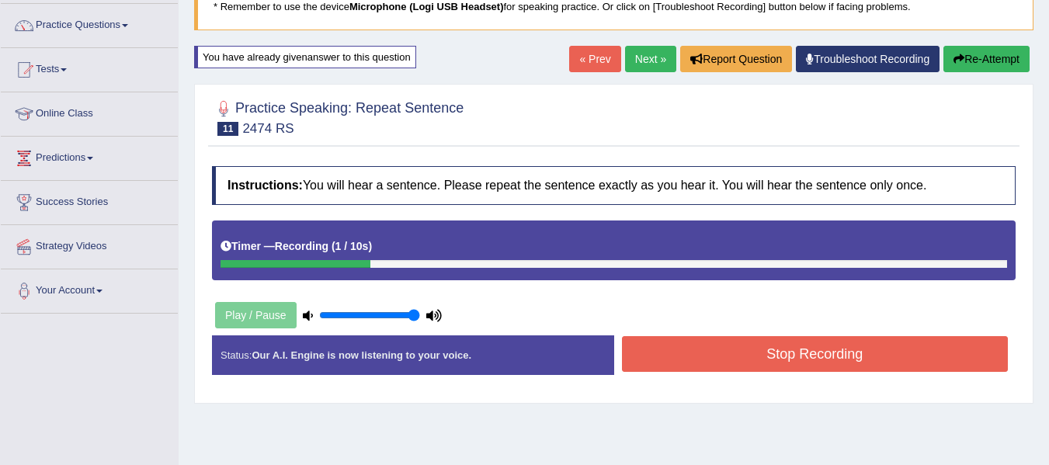
click at [646, 66] on link "Next »" at bounding box center [650, 59] width 51 height 26
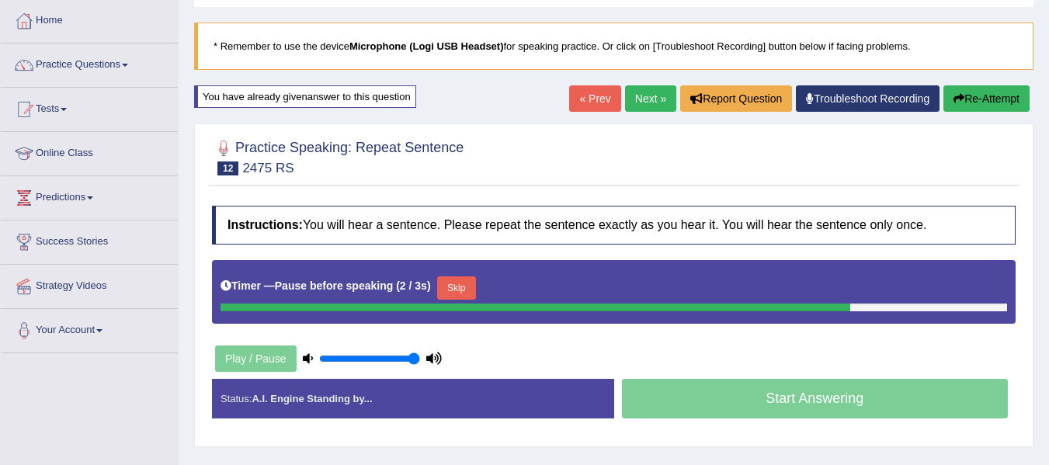
scroll to position [155, 0]
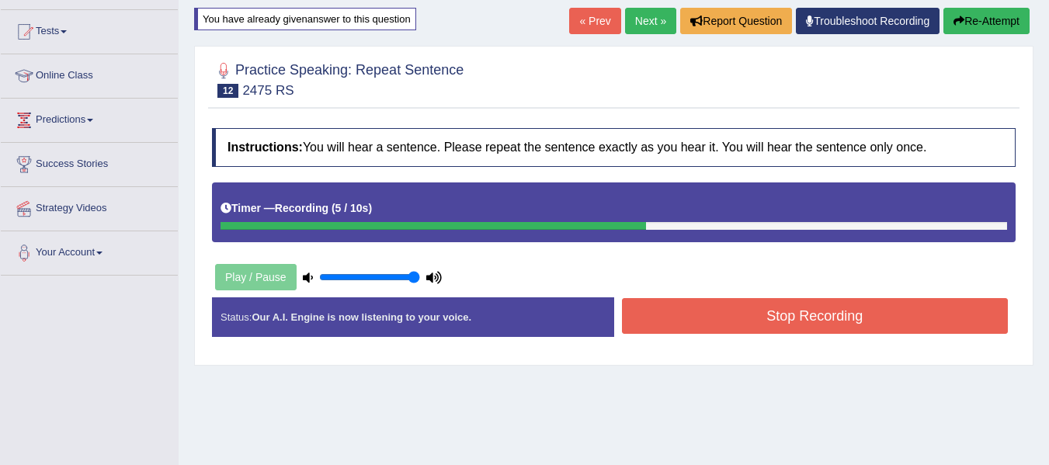
click at [785, 314] on button "Stop Recording" at bounding box center [815, 316] width 386 height 36
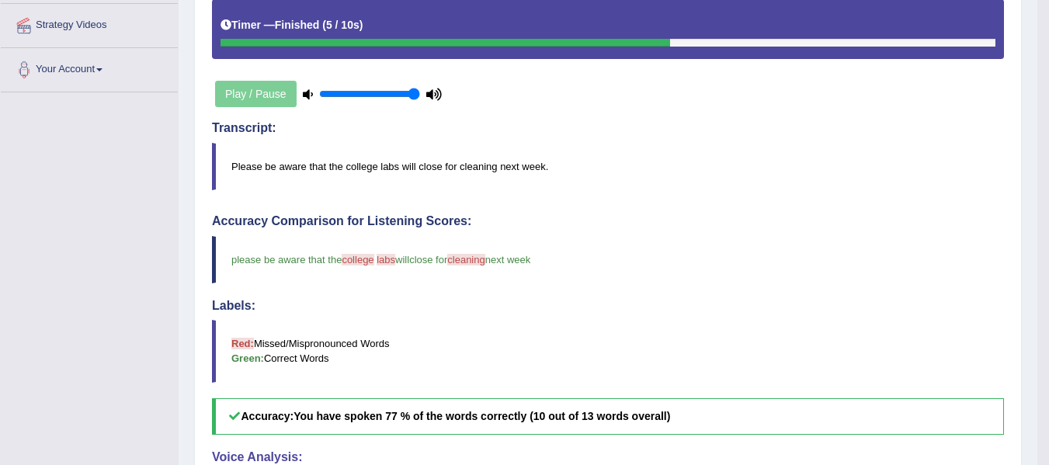
scroll to position [113, 0]
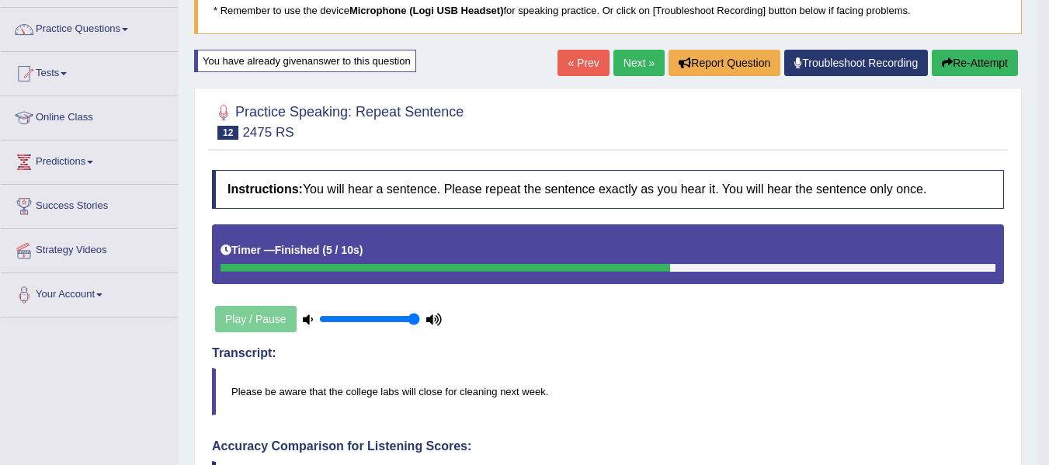
click at [637, 71] on link "Next »" at bounding box center [638, 63] width 51 height 26
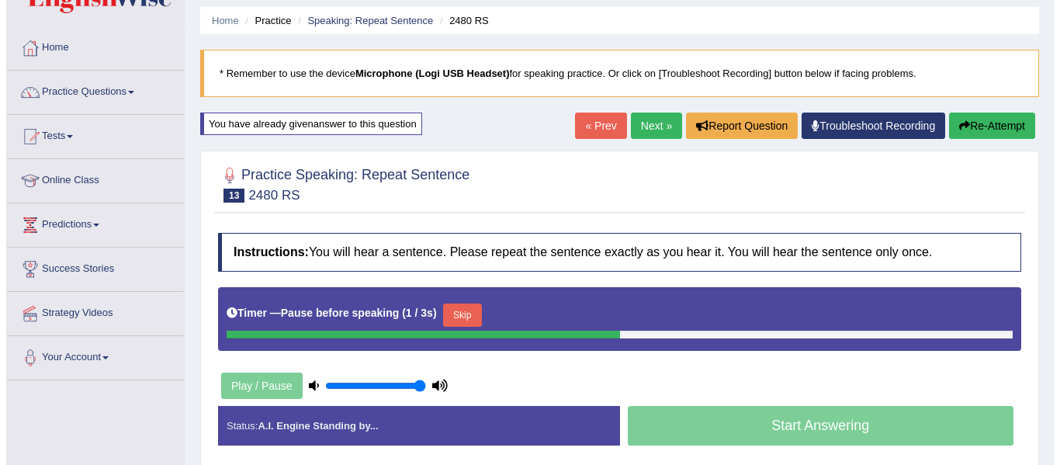
scroll to position [78, 0]
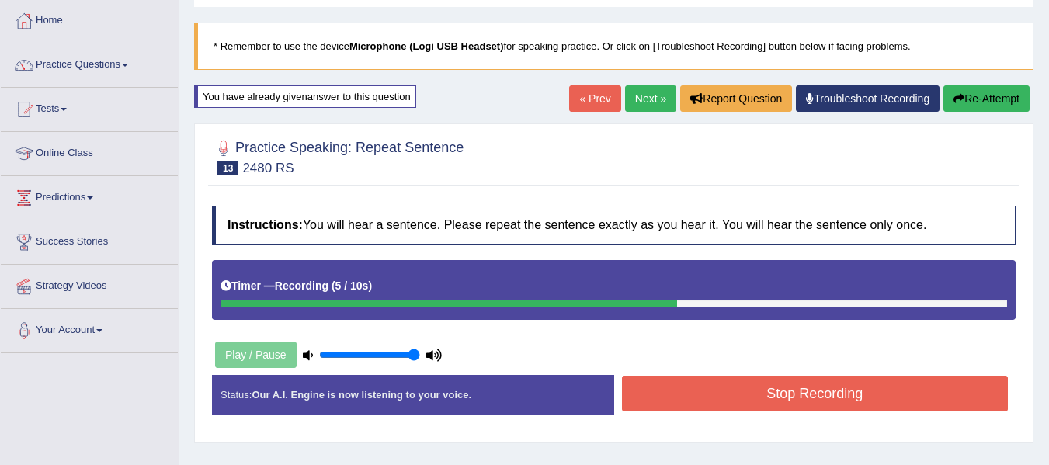
click at [782, 393] on button "Stop Recording" at bounding box center [815, 394] width 386 height 36
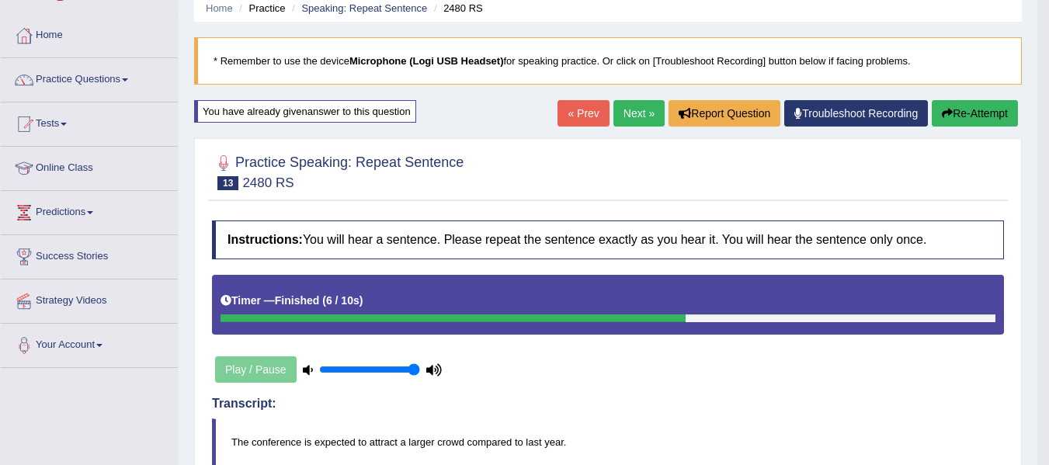
scroll to position [0, 0]
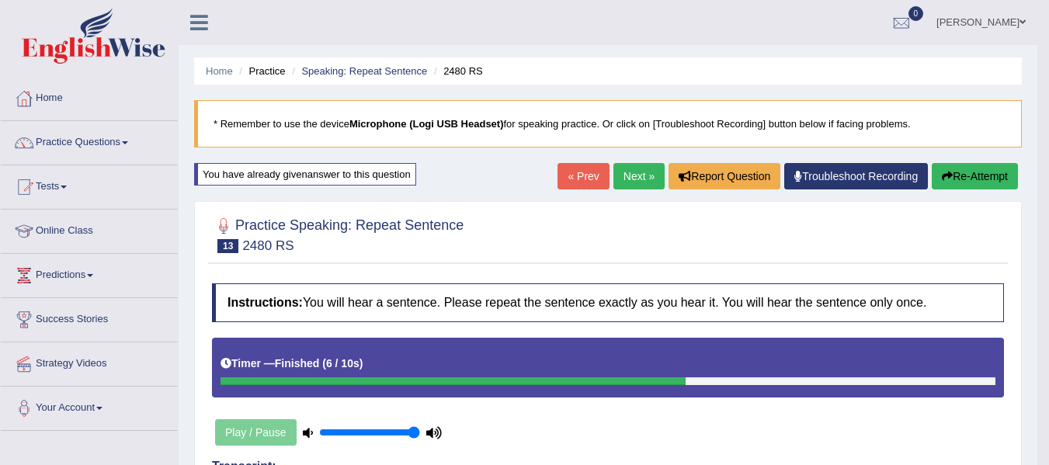
click at [646, 179] on link "Next »" at bounding box center [638, 176] width 51 height 26
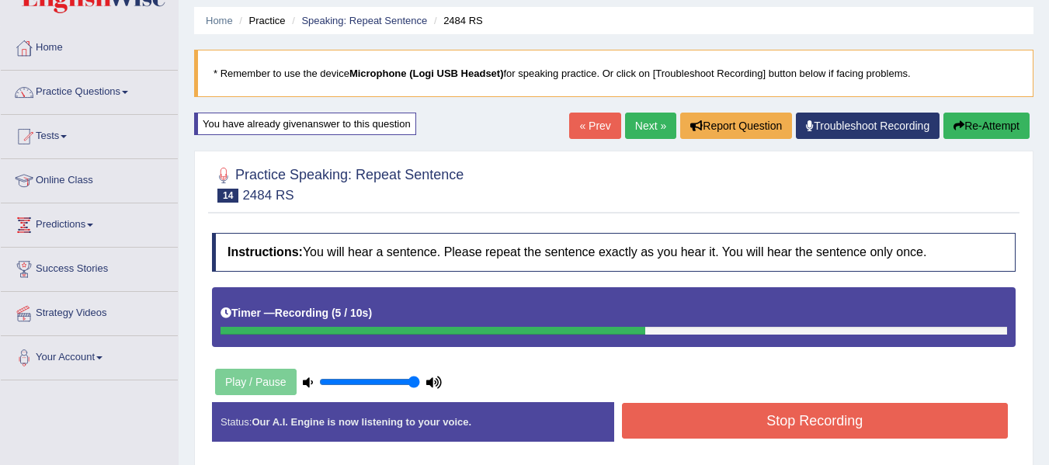
scroll to position [78, 0]
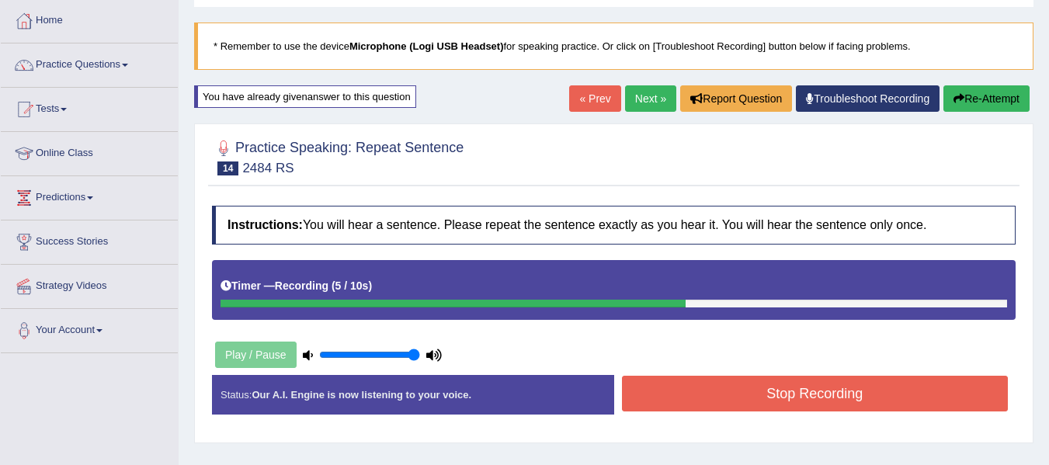
click at [749, 375] on div "Start Answering" at bounding box center [815, 375] width 402 height 1
click at [744, 384] on button "Stop Recording" at bounding box center [815, 394] width 386 height 36
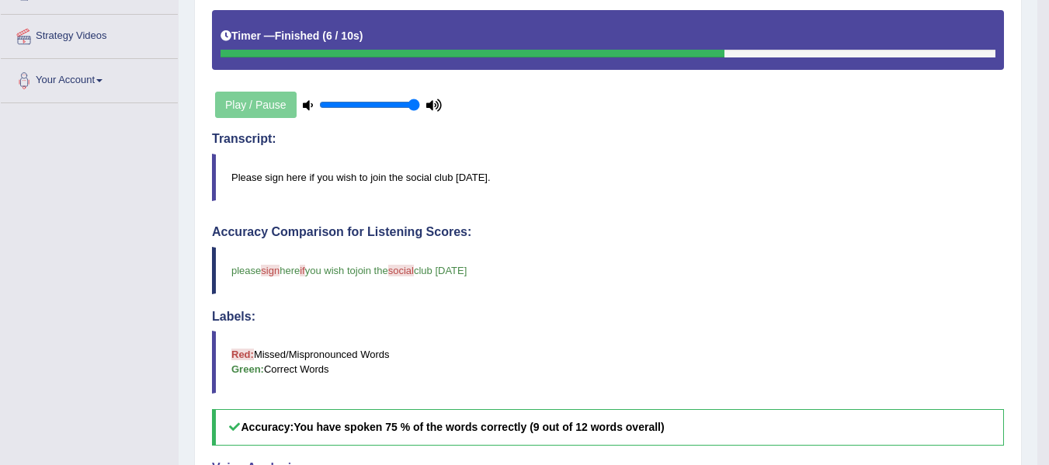
scroll to position [54, 0]
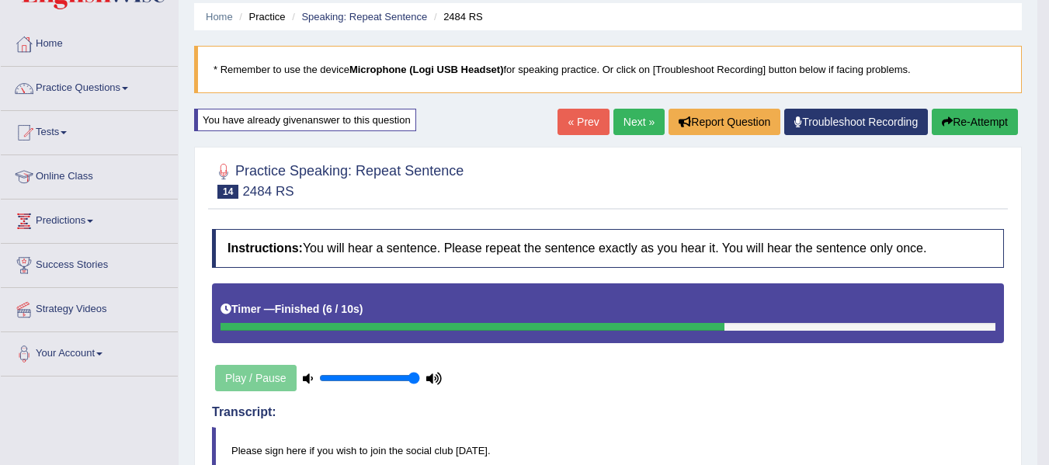
click at [628, 130] on link "Next »" at bounding box center [638, 122] width 51 height 26
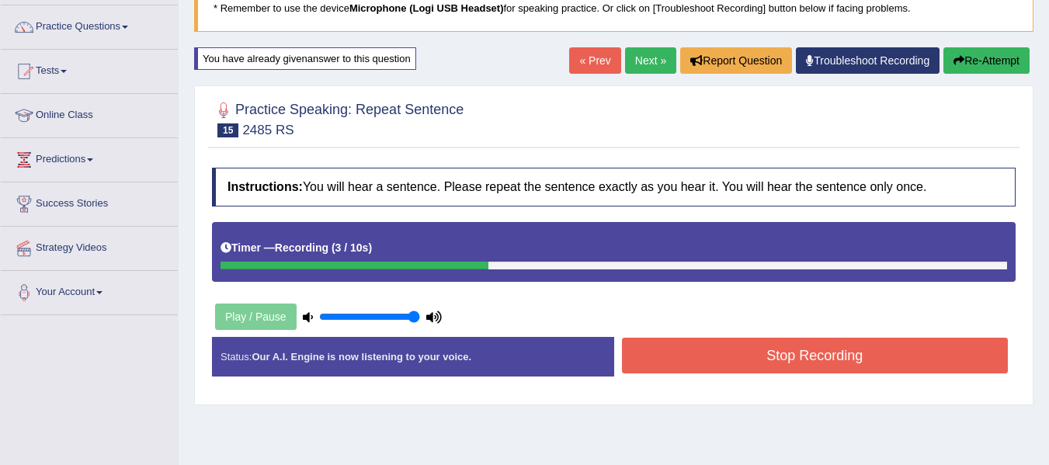
scroll to position [233, 0]
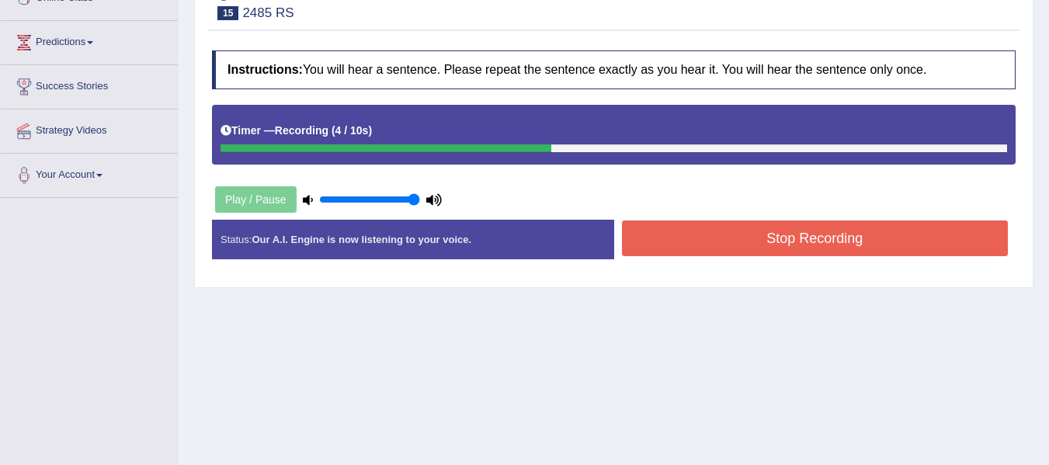
click at [686, 229] on button "Stop Recording" at bounding box center [815, 238] width 386 height 36
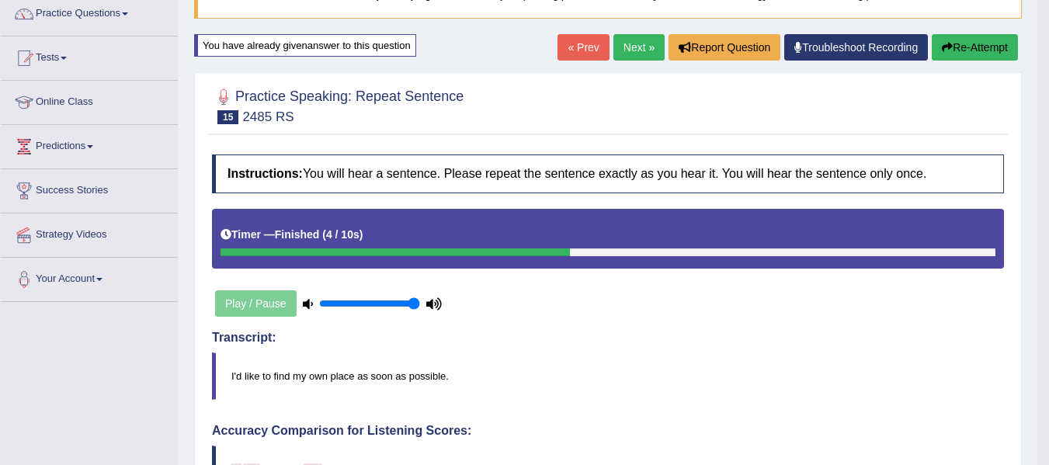
scroll to position [0, 0]
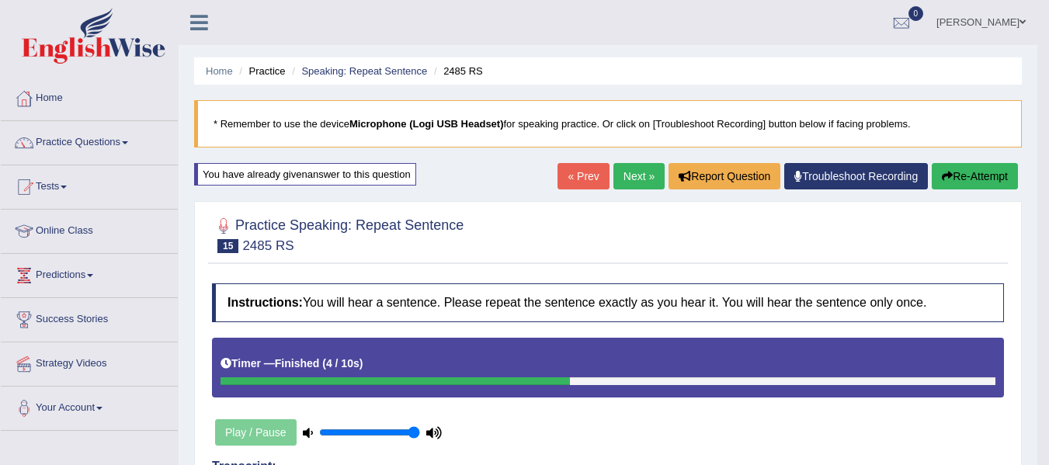
click at [622, 174] on link "Next »" at bounding box center [638, 176] width 51 height 26
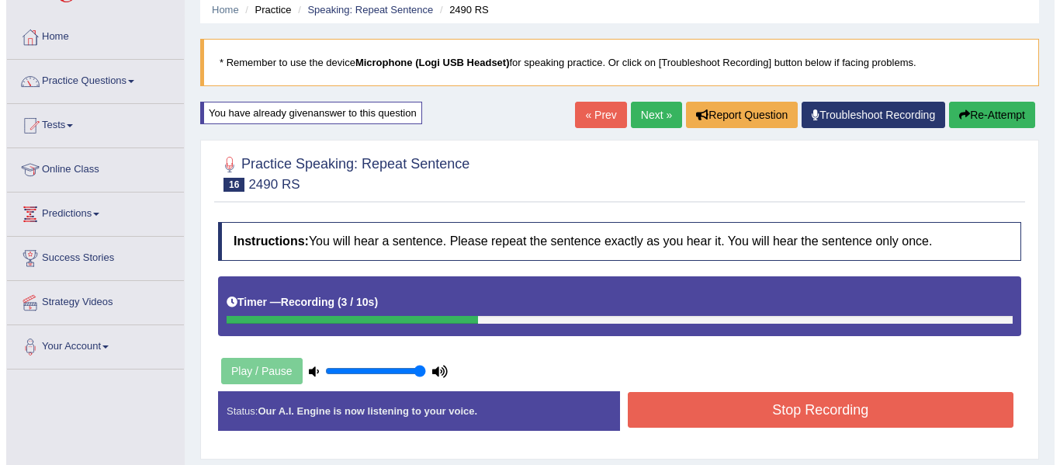
scroll to position [155, 0]
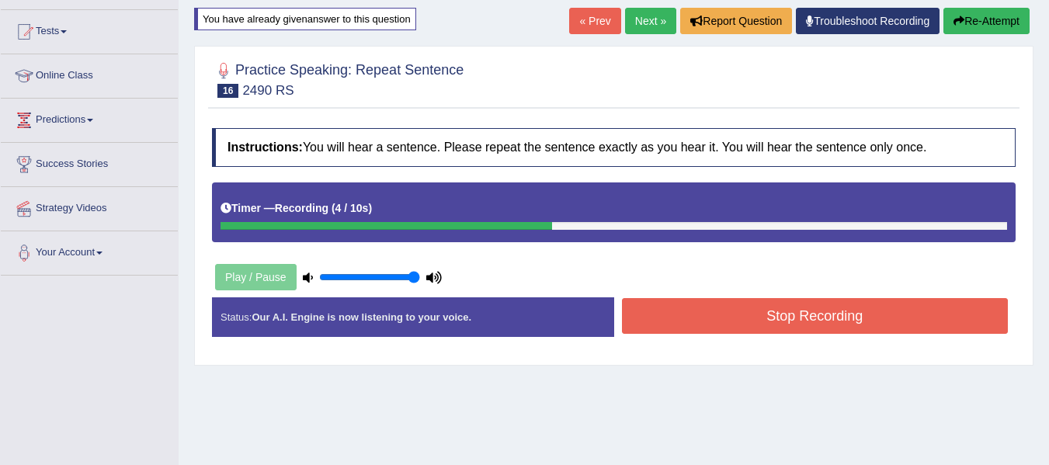
click at [771, 314] on button "Stop Recording" at bounding box center [815, 316] width 386 height 36
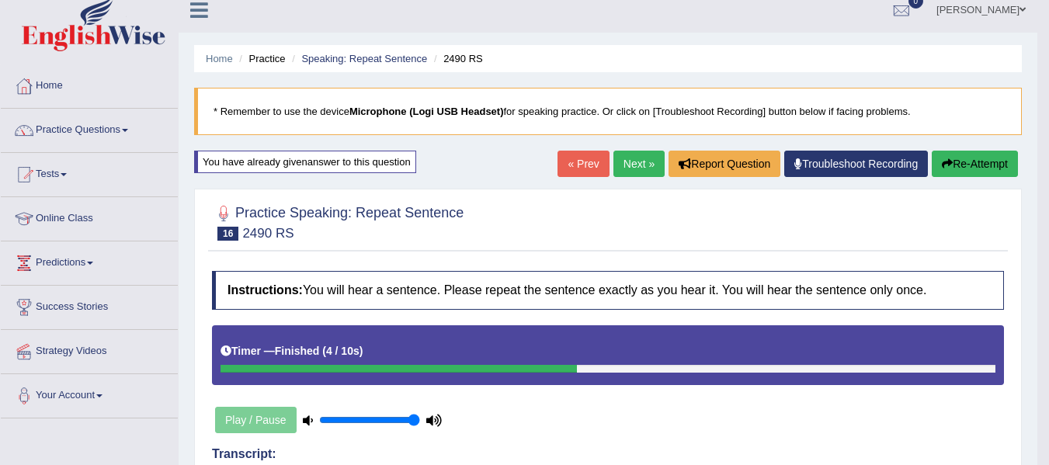
scroll to position [0, 0]
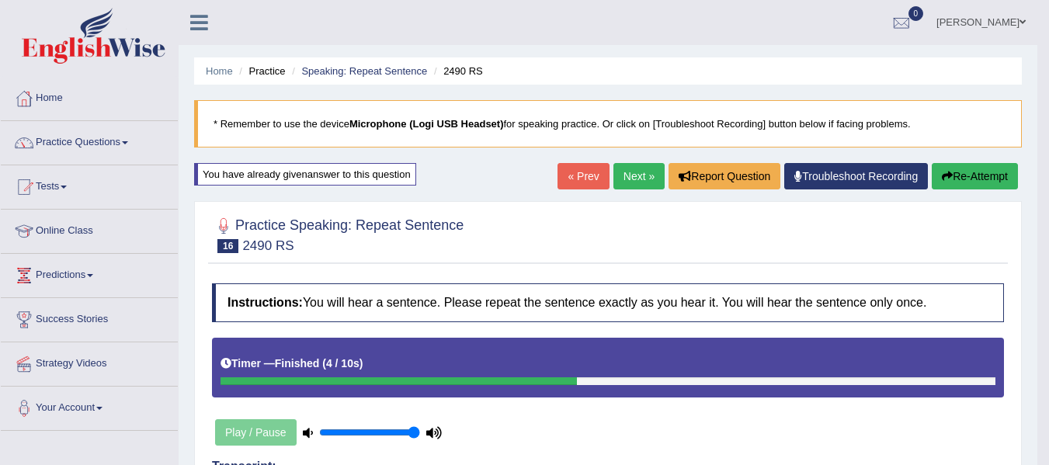
click at [637, 180] on link "Next »" at bounding box center [638, 176] width 51 height 26
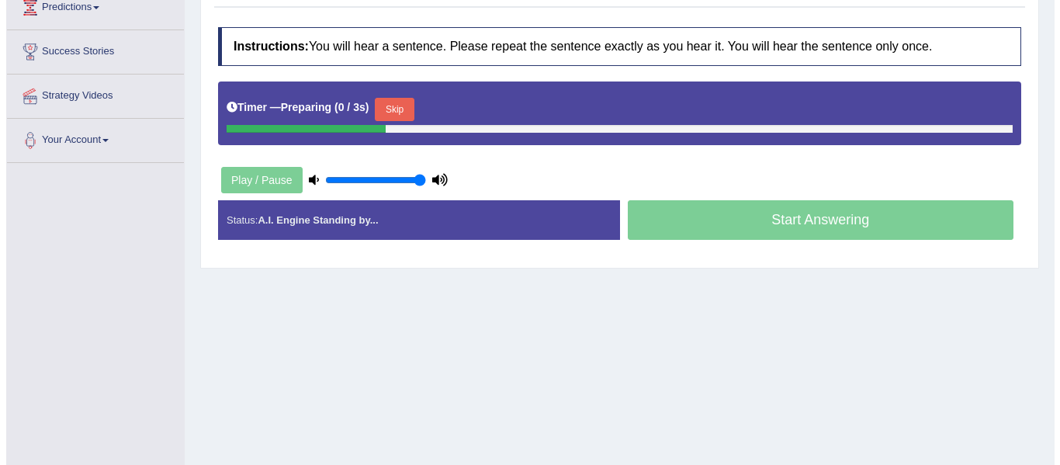
scroll to position [310, 0]
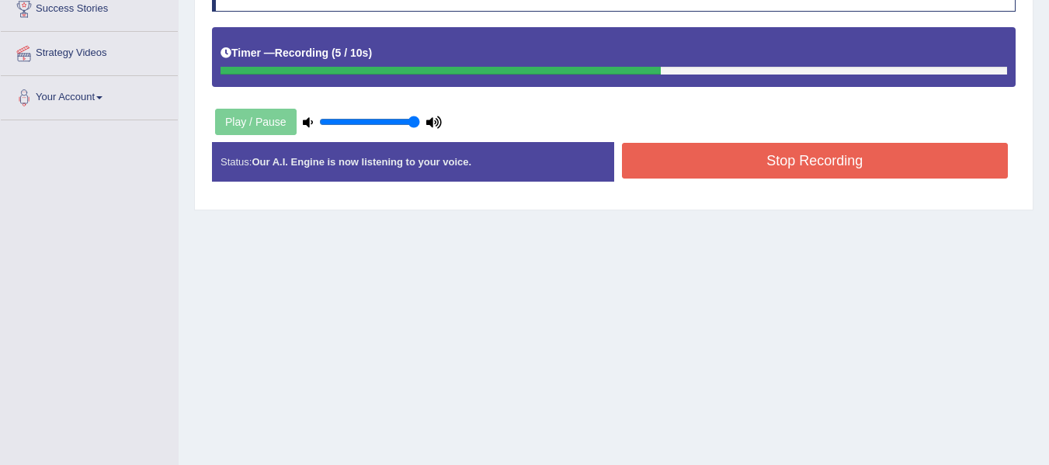
click at [750, 165] on button "Stop Recording" at bounding box center [815, 161] width 386 height 36
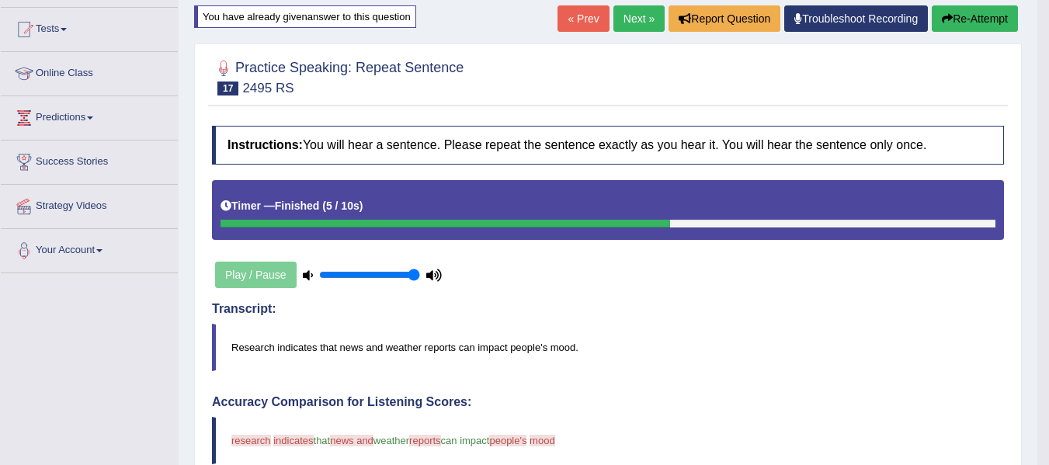
scroll to position [36, 0]
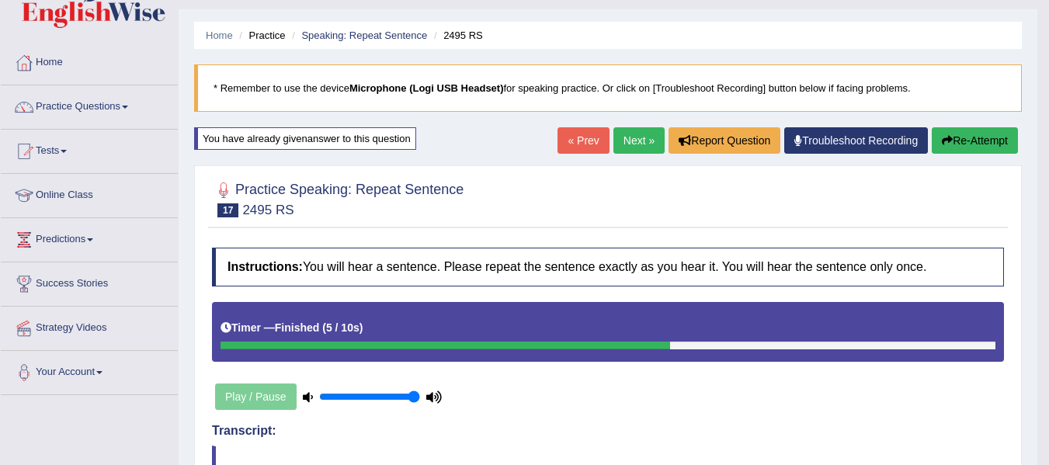
click at [983, 135] on button "Re-Attempt" at bounding box center [974, 140] width 86 height 26
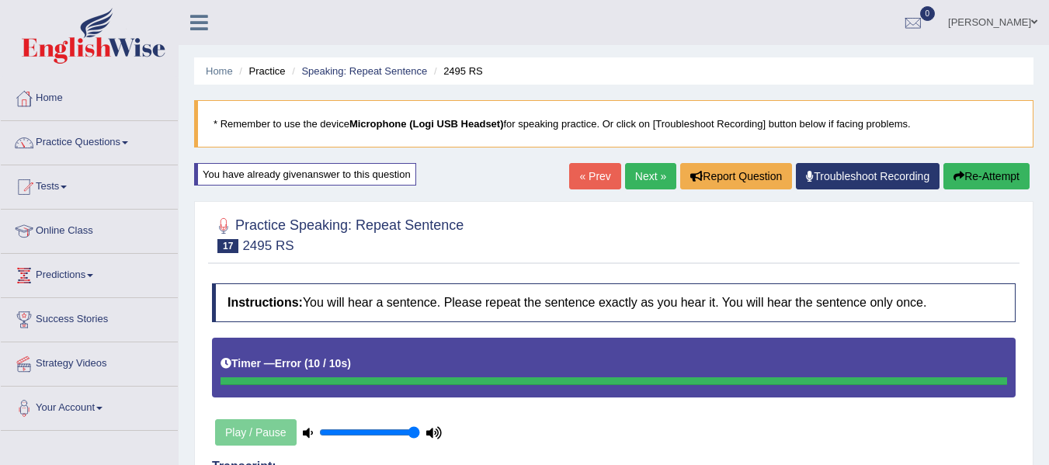
click at [641, 181] on link "Next »" at bounding box center [650, 176] width 51 height 26
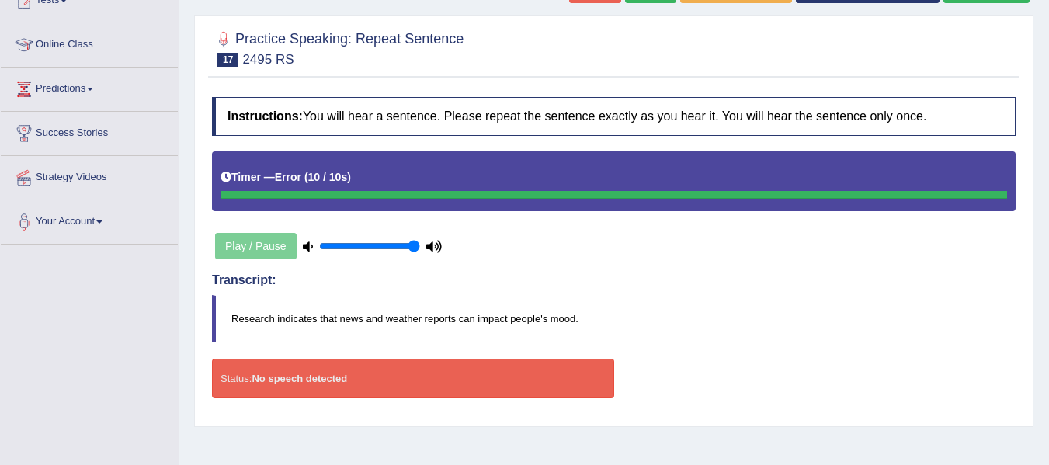
scroll to position [310, 0]
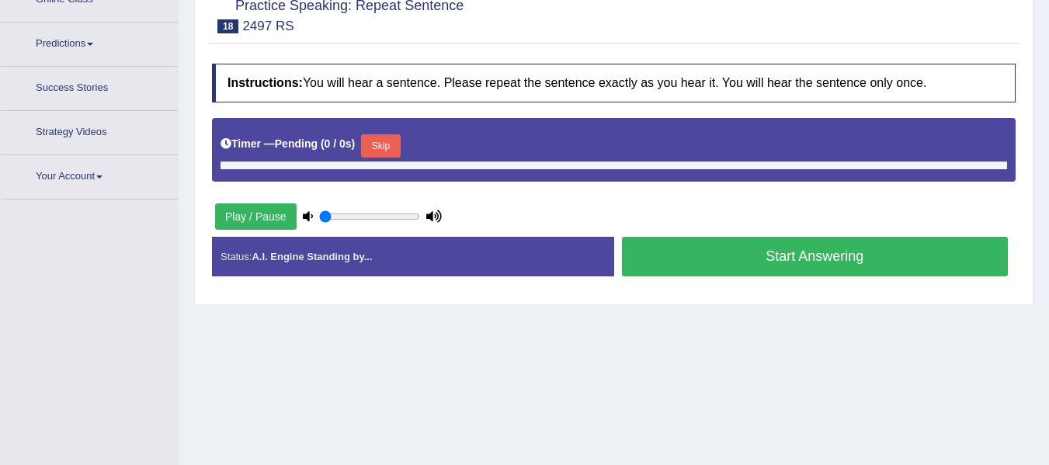
type input "1"
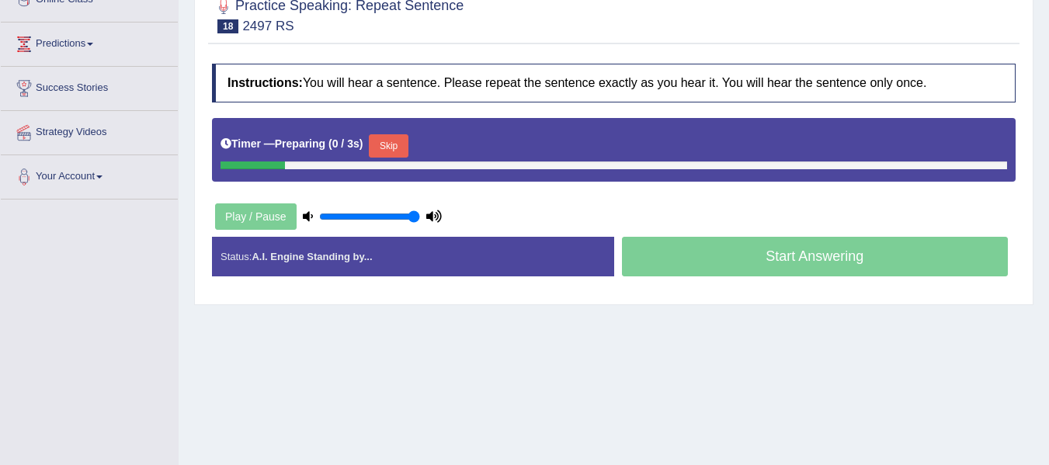
scroll to position [250, 0]
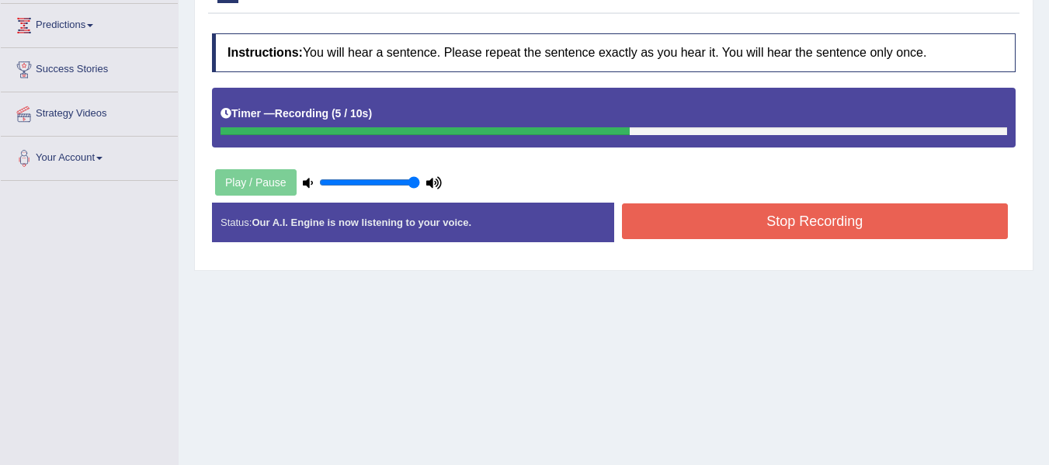
click at [713, 217] on button "Stop Recording" at bounding box center [815, 221] width 386 height 36
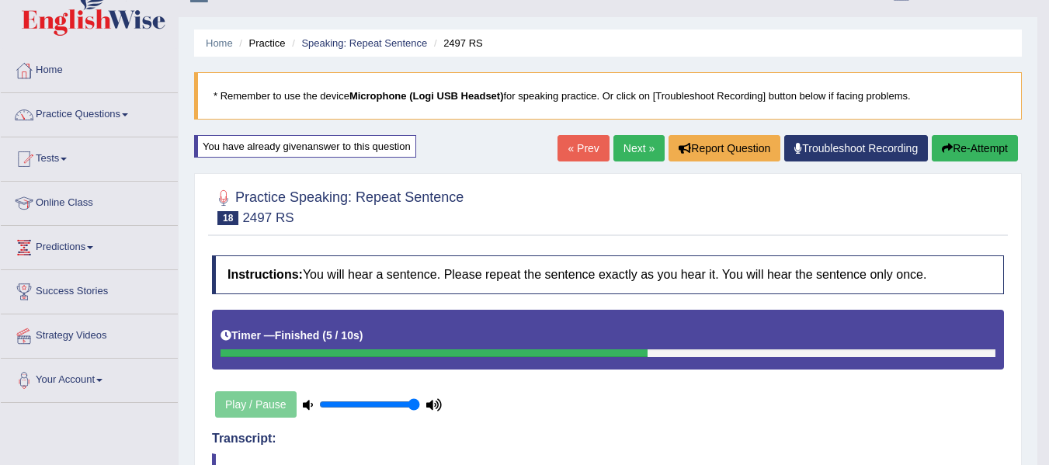
scroll to position [17, 0]
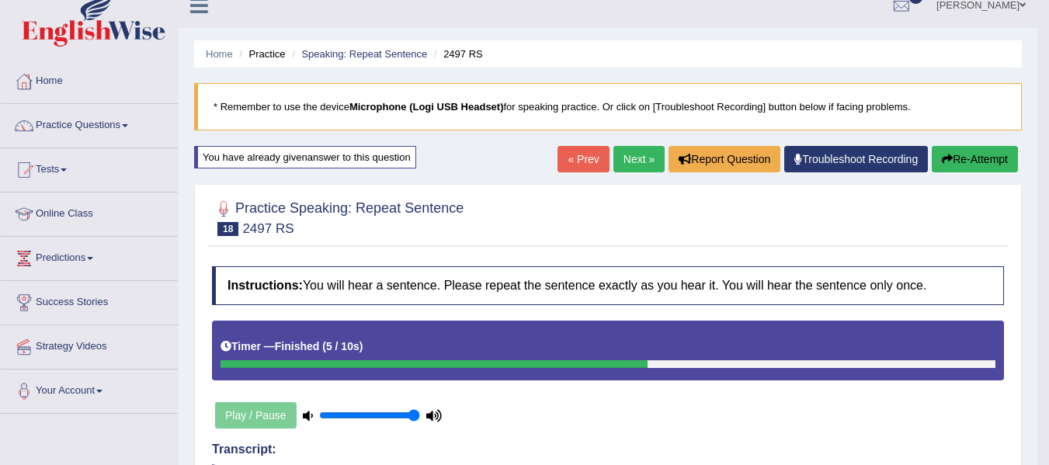
click at [618, 153] on link "Next »" at bounding box center [638, 159] width 51 height 26
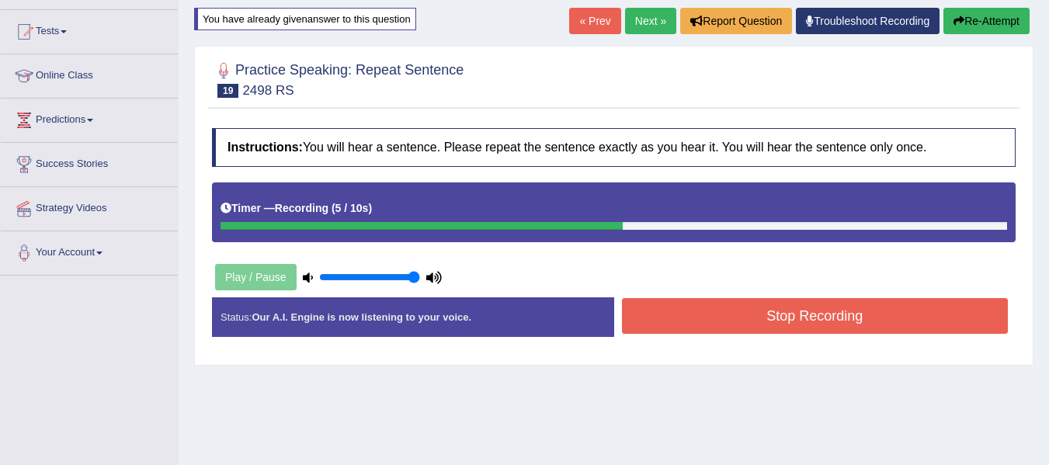
click at [639, 316] on button "Stop Recording" at bounding box center [815, 316] width 386 height 36
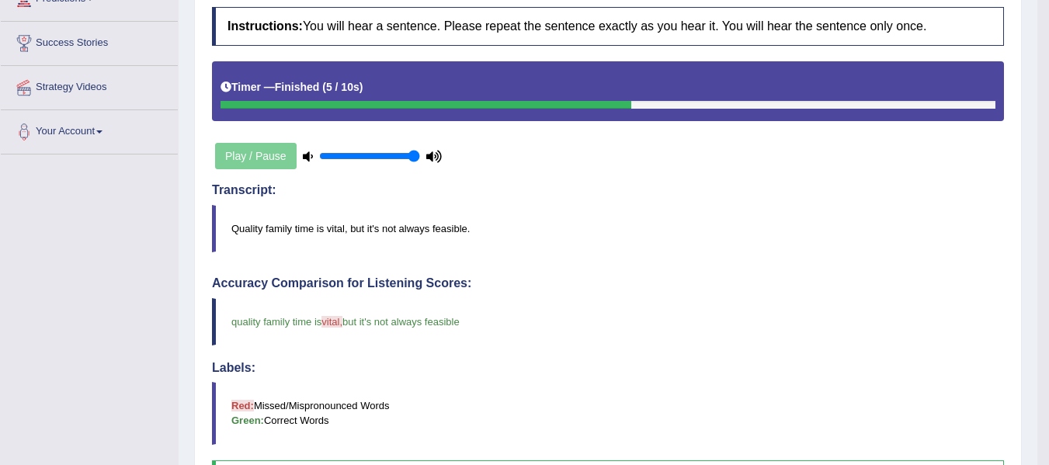
scroll to position [78, 0]
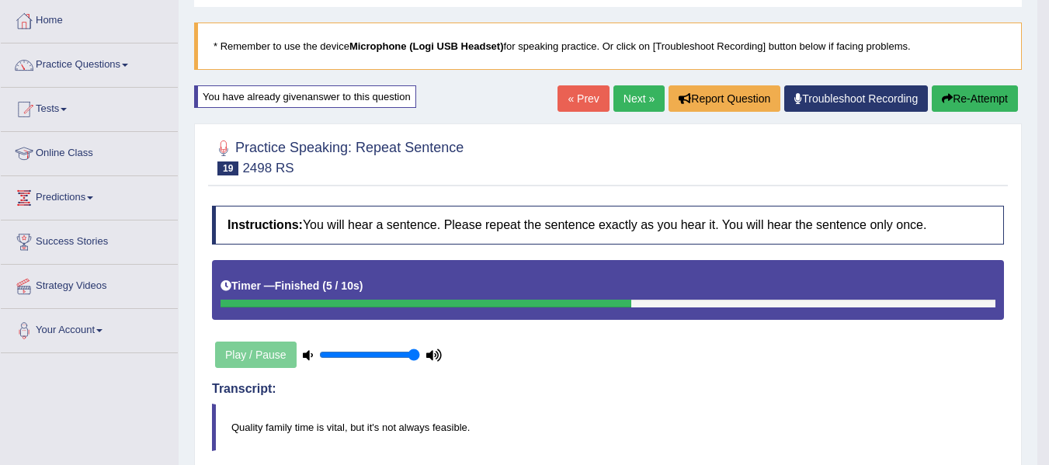
click at [622, 104] on link "Next »" at bounding box center [638, 98] width 51 height 26
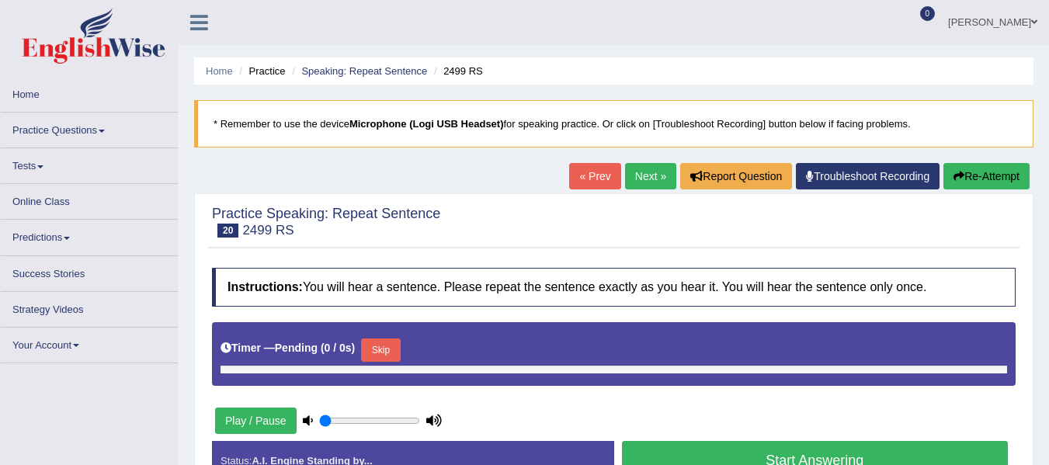
type input "1"
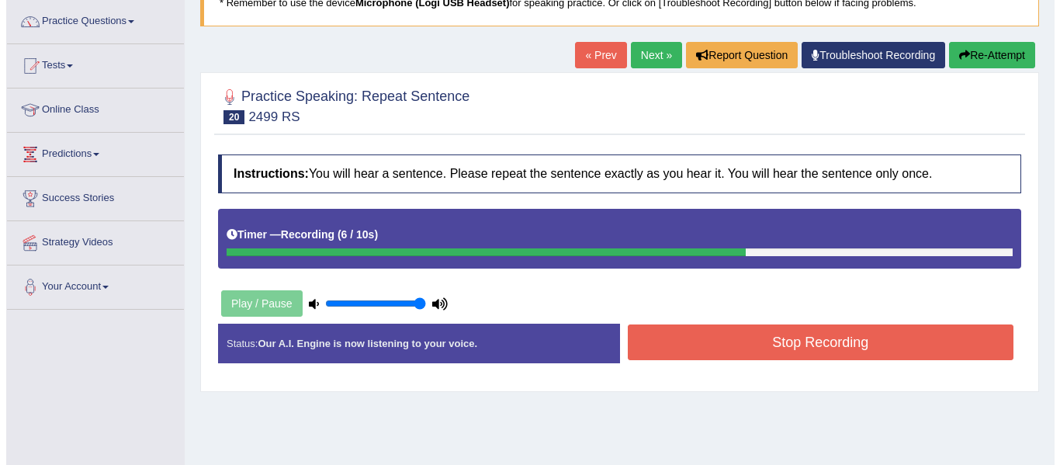
scroll to position [233, 0]
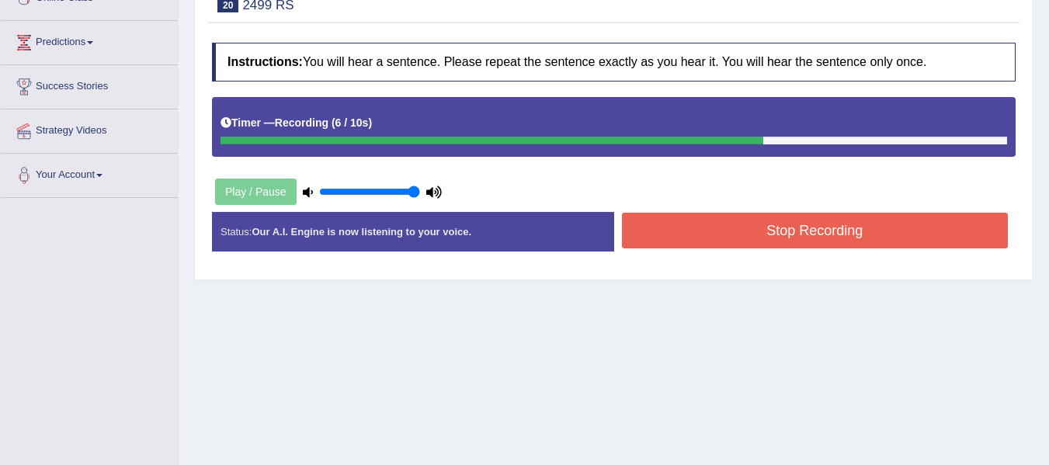
click at [877, 228] on button "Stop Recording" at bounding box center [815, 231] width 386 height 36
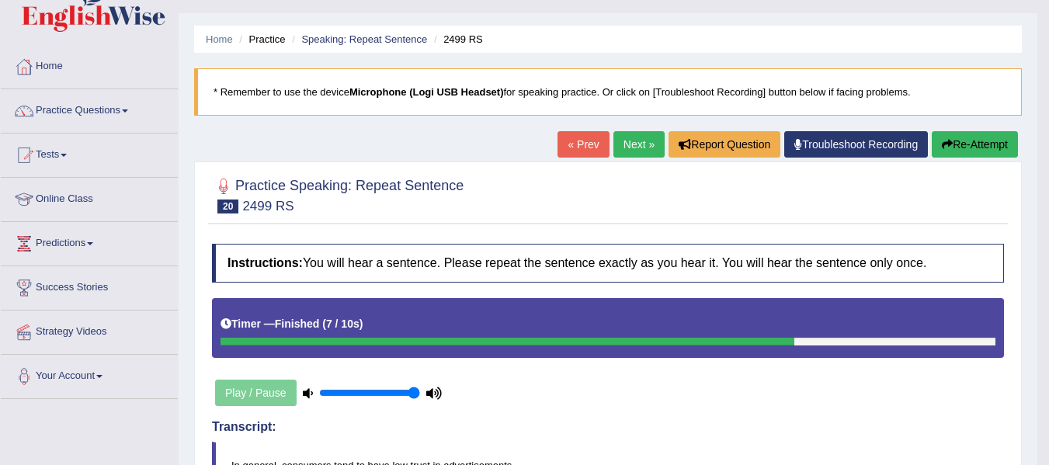
scroll to position [28, 0]
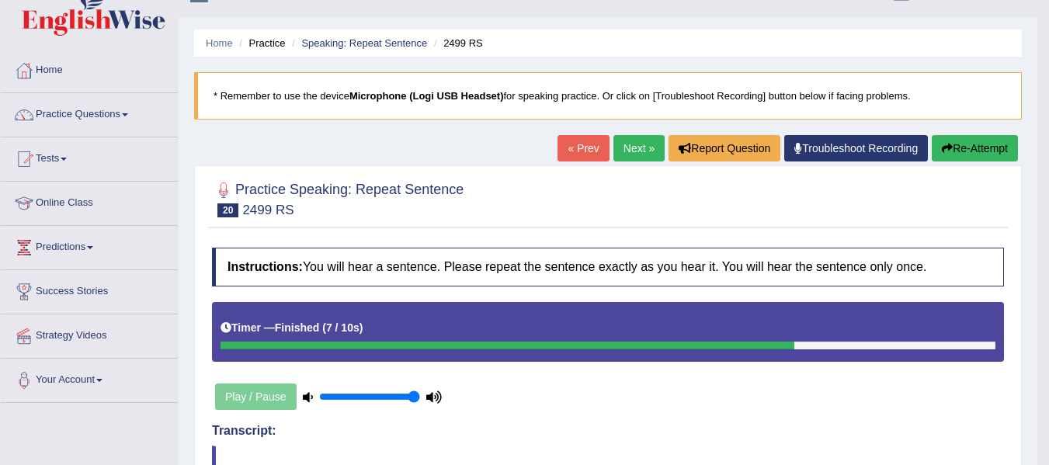
click at [978, 159] on button "Re-Attempt" at bounding box center [974, 148] width 86 height 26
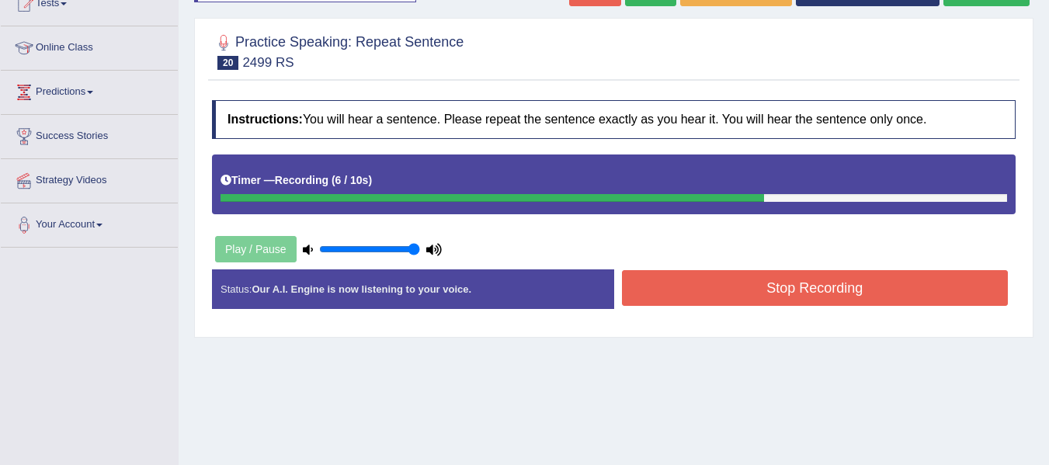
click button "Stop Recording"
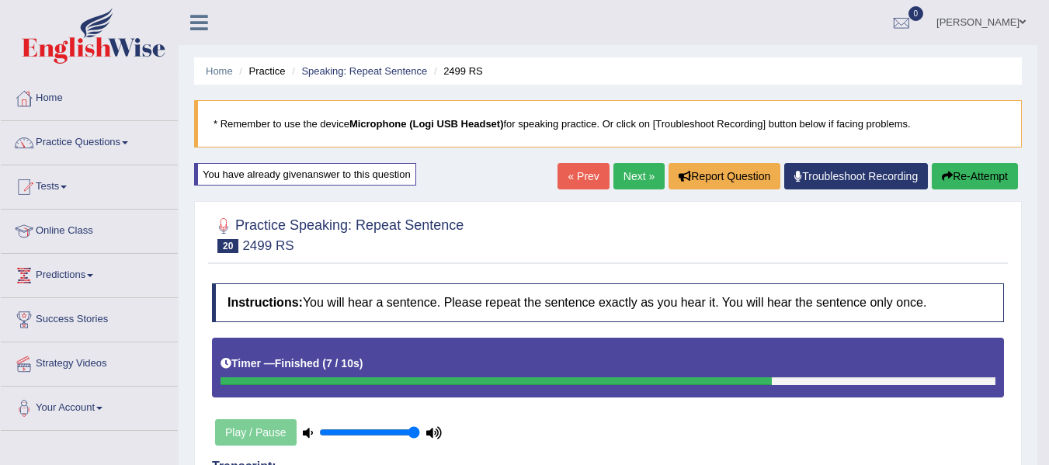
click link "Next »"
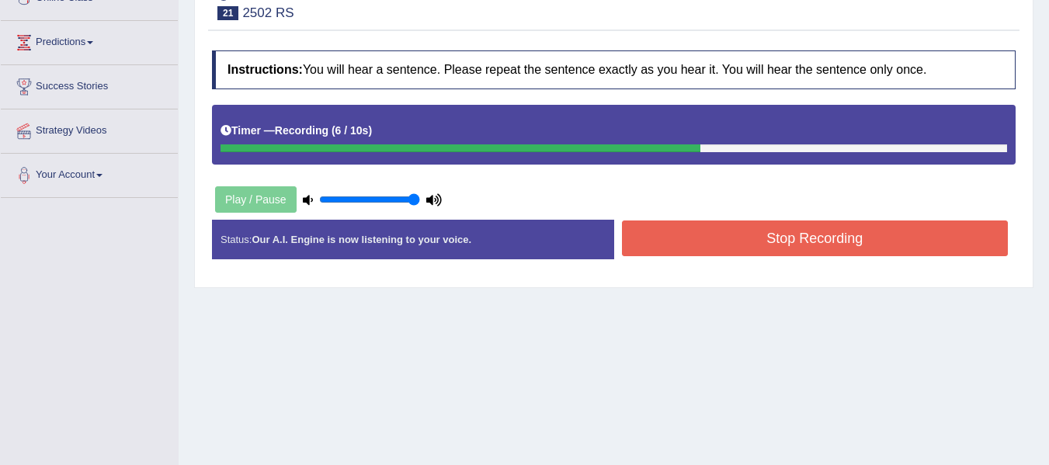
click at [834, 239] on button "Stop Recording" at bounding box center [815, 238] width 386 height 36
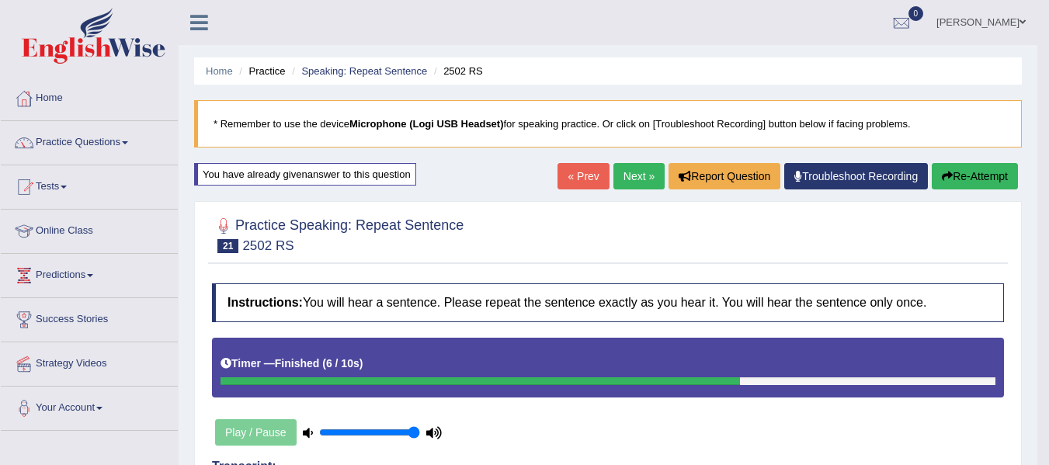
click at [967, 170] on button "Re-Attempt" at bounding box center [974, 176] width 86 height 26
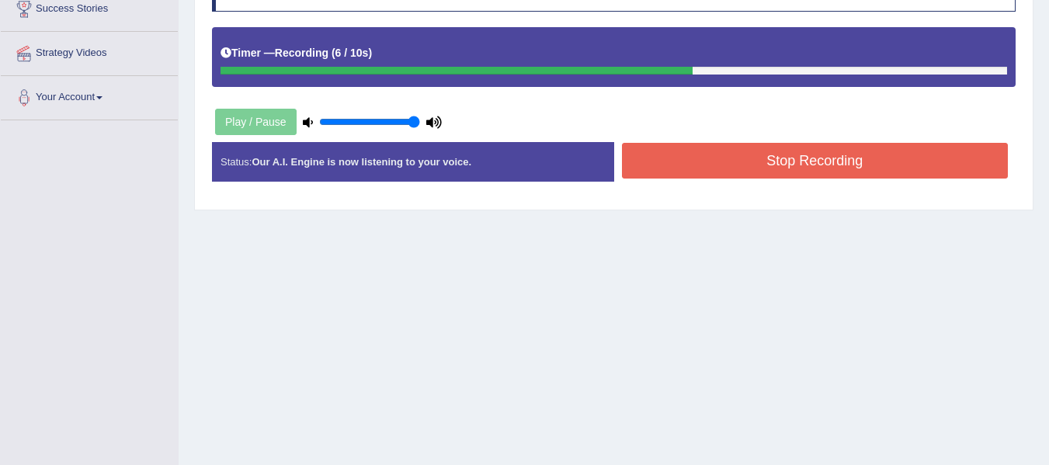
click at [861, 163] on button "Stop Recording" at bounding box center [815, 161] width 386 height 36
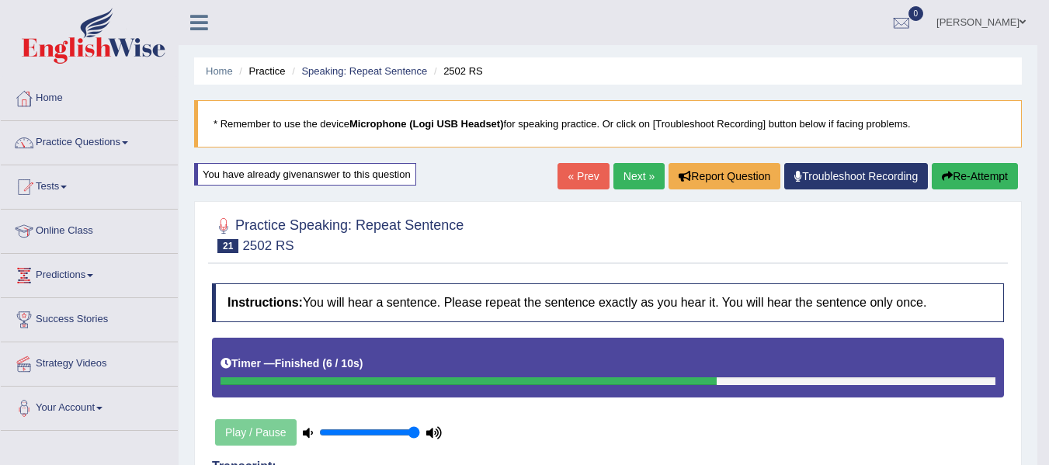
click at [955, 165] on button "Re-Attempt" at bounding box center [974, 176] width 86 height 26
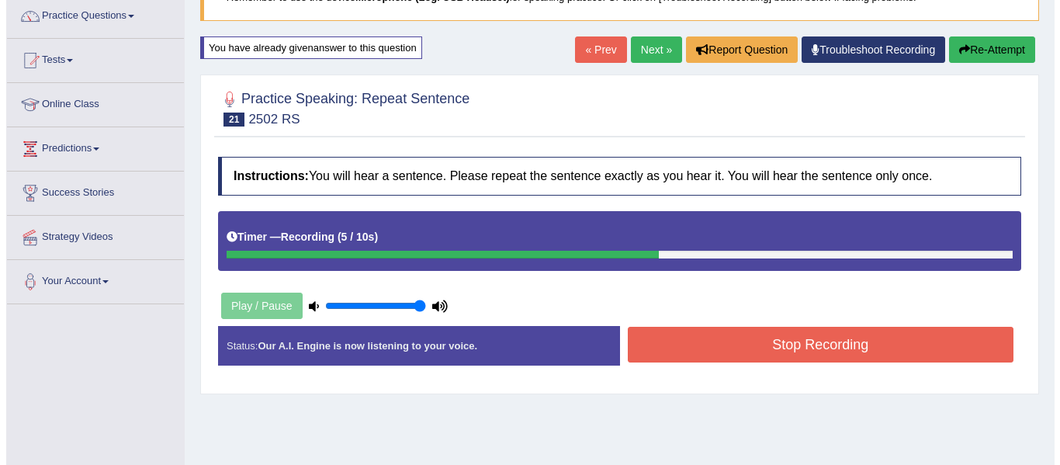
scroll to position [233, 0]
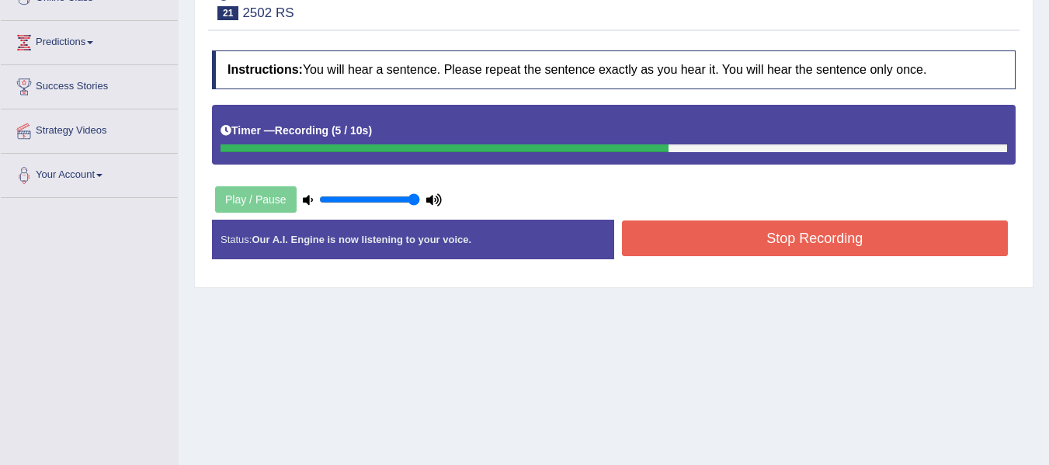
click at [930, 236] on button "Stop Recording" at bounding box center [815, 238] width 386 height 36
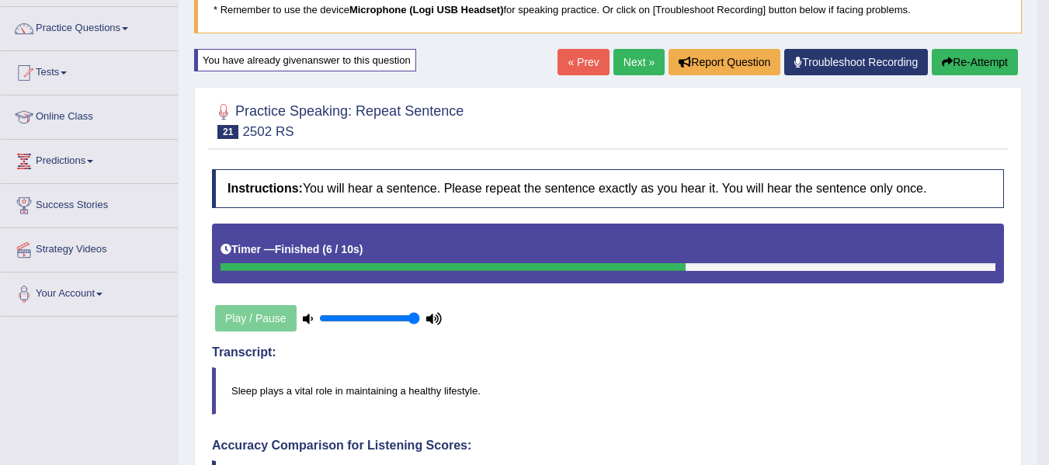
scroll to position [0, 0]
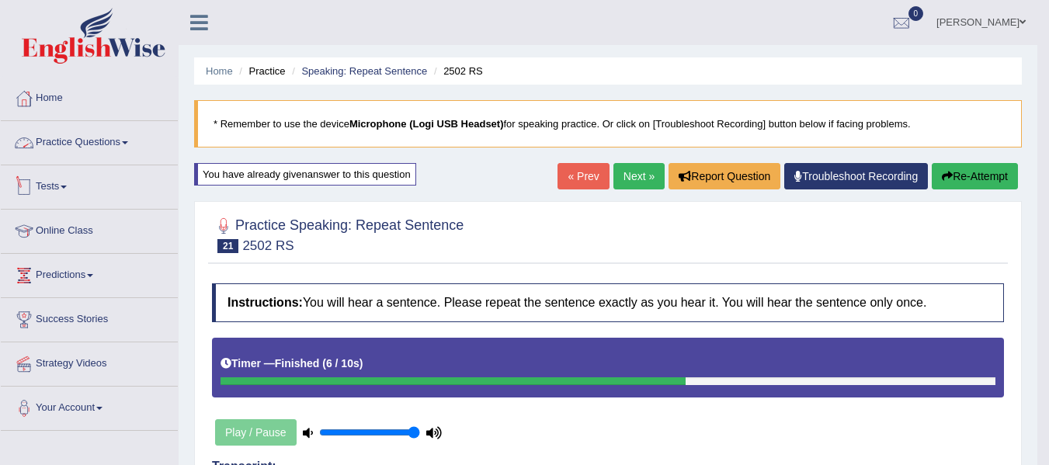
click at [43, 144] on link "Practice Questions" at bounding box center [89, 140] width 177 height 39
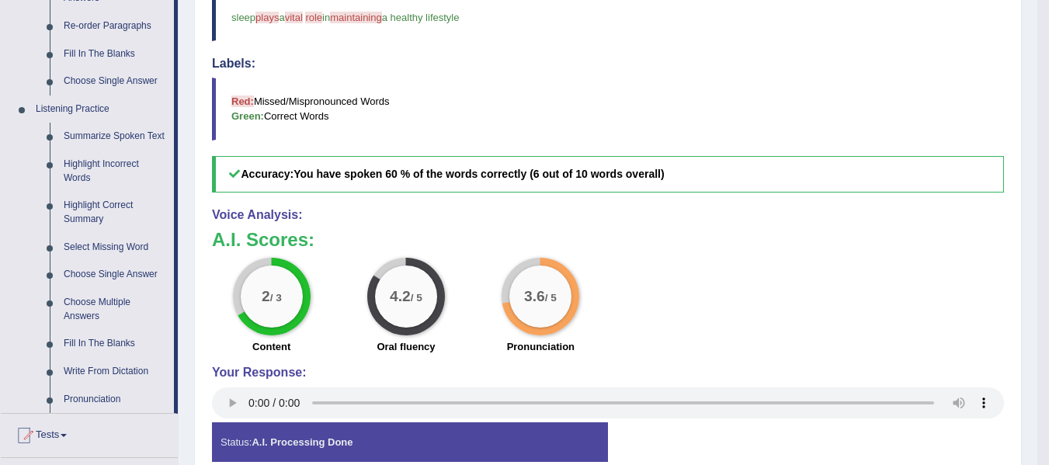
scroll to position [698, 0]
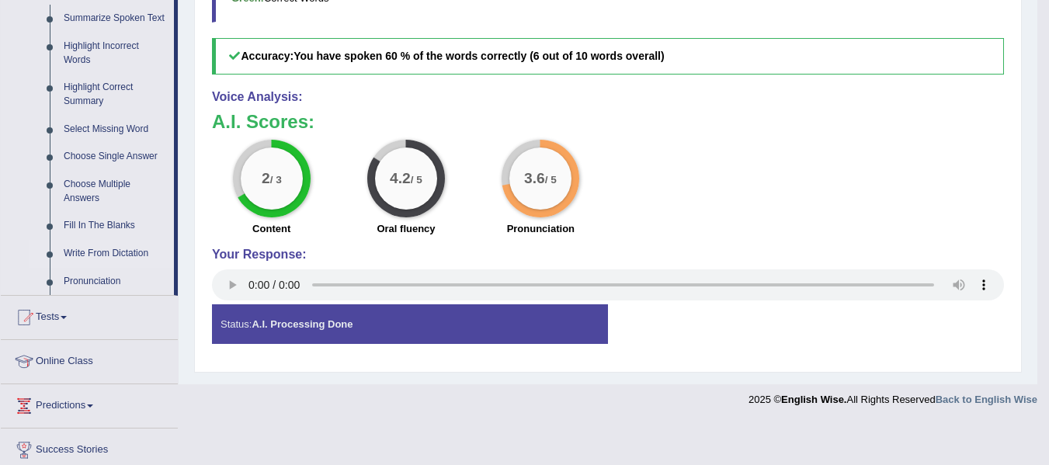
click at [113, 249] on link "Write From Dictation" at bounding box center [115, 254] width 117 height 28
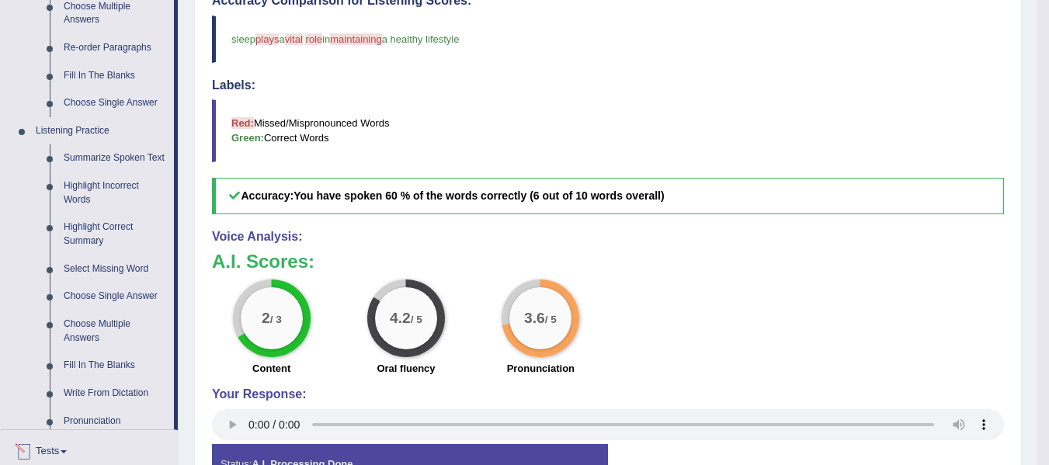
scroll to position [782, 0]
